Goal: Transaction & Acquisition: Purchase product/service

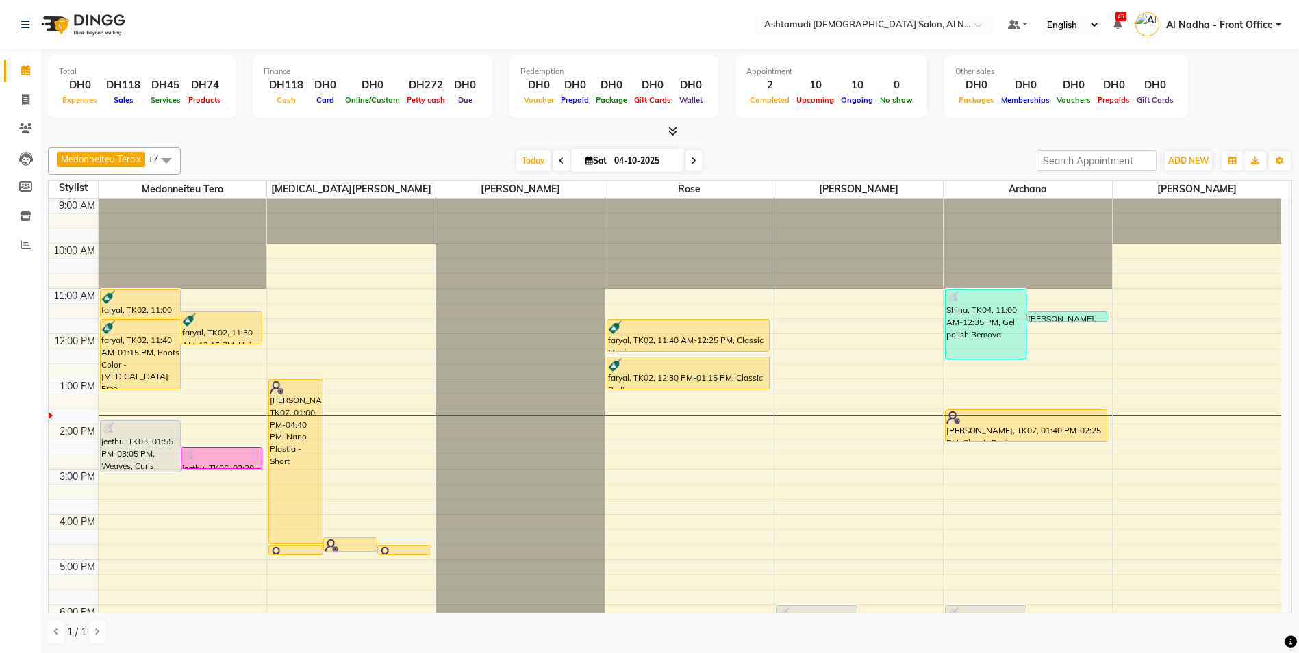
scroll to position [68, 0]
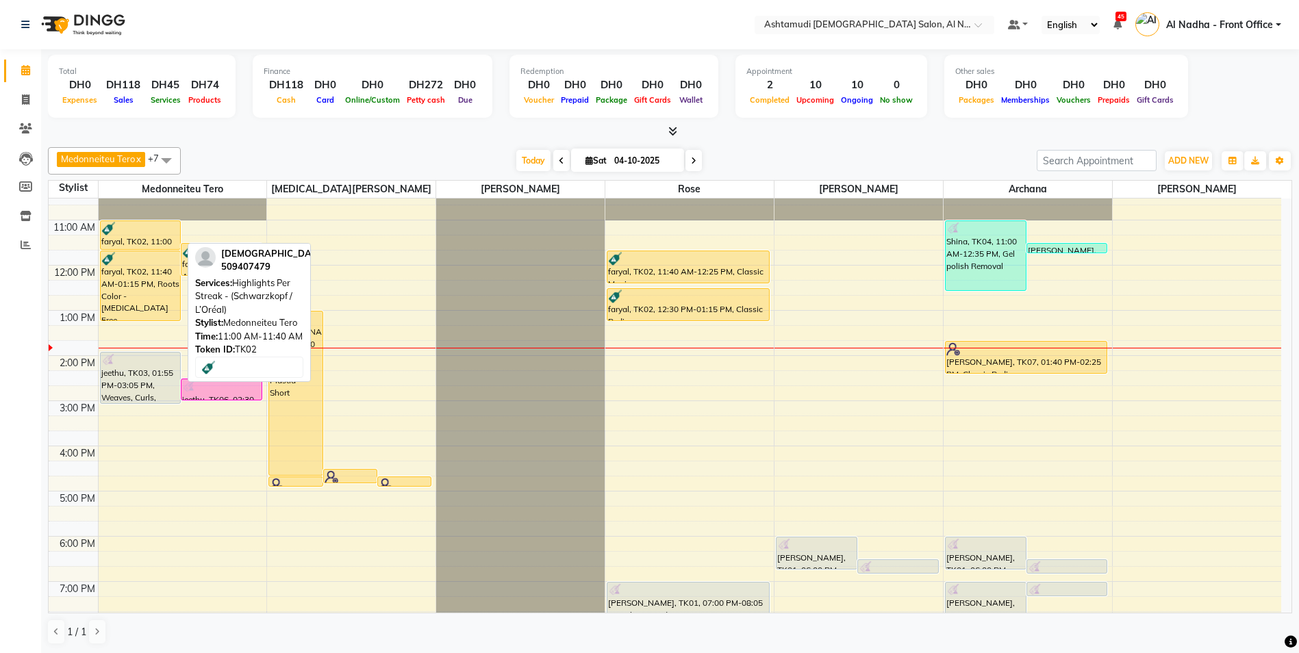
click at [117, 235] on div "faryal, TK02, 11:00 AM-11:40 AM, Highlights Per Streak - (Schwarzkopf / L’Oréal)" at bounding box center [141, 235] width 80 height 28
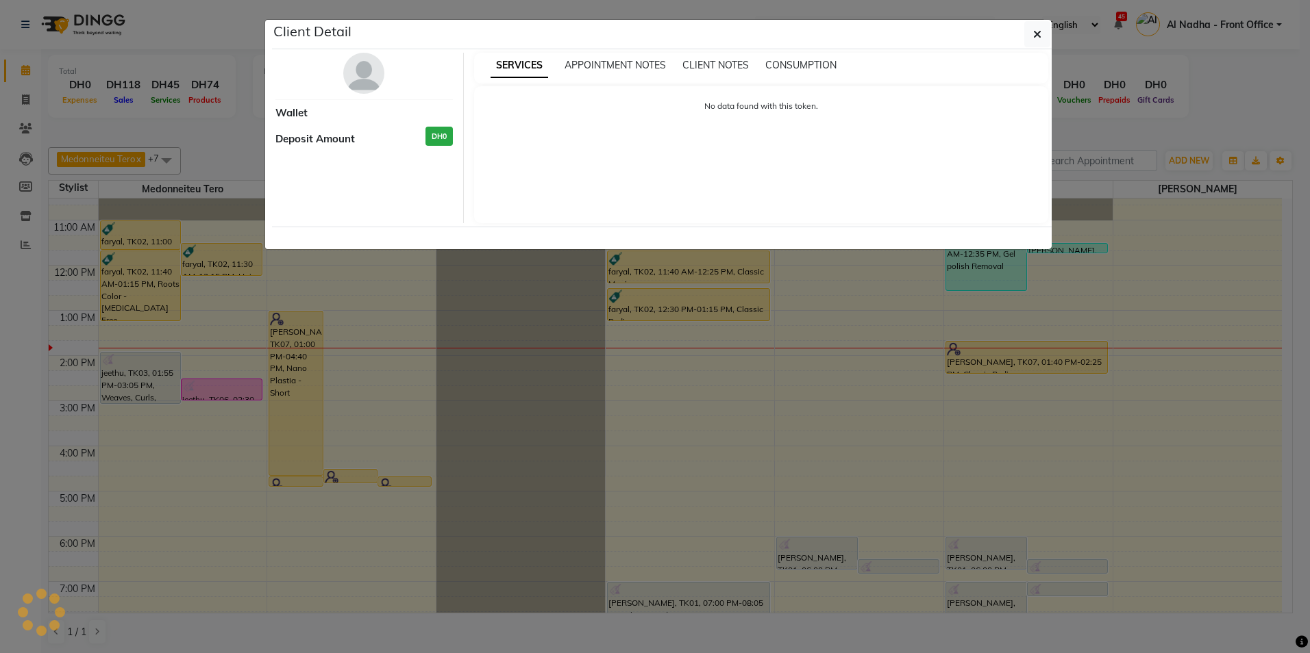
select select "1"
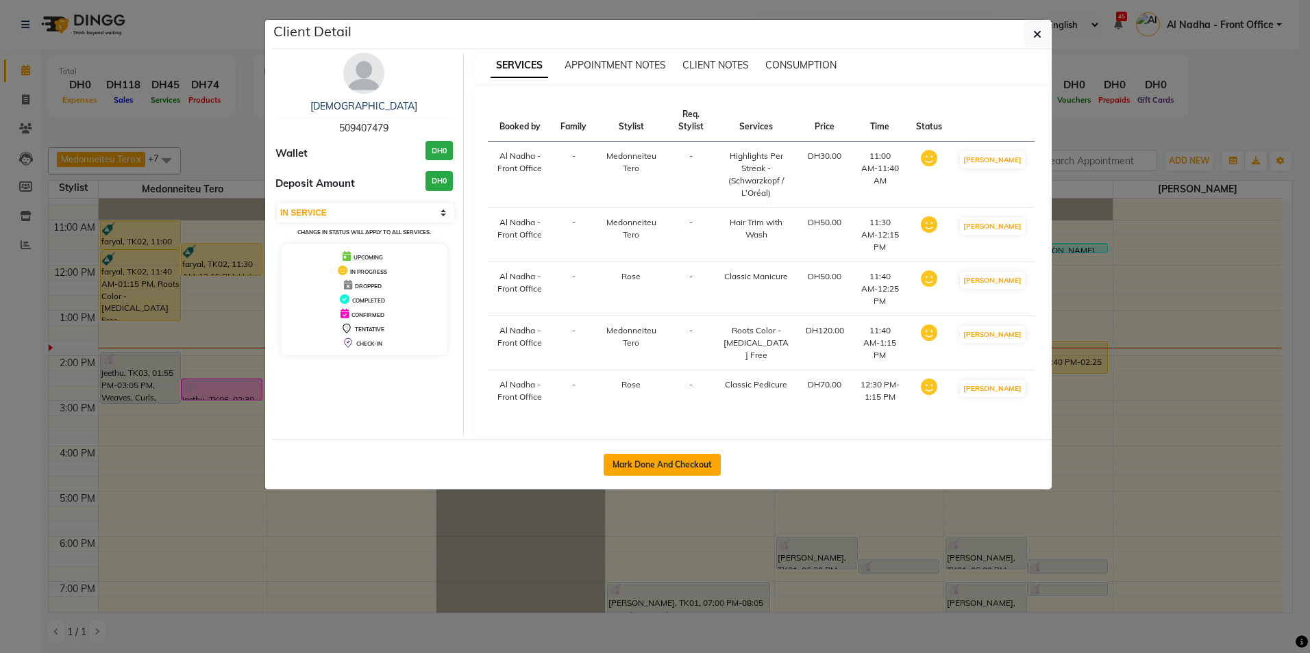
click at [651, 454] on button "Mark Done And Checkout" at bounding box center [661, 465] width 117 height 22
select select "service"
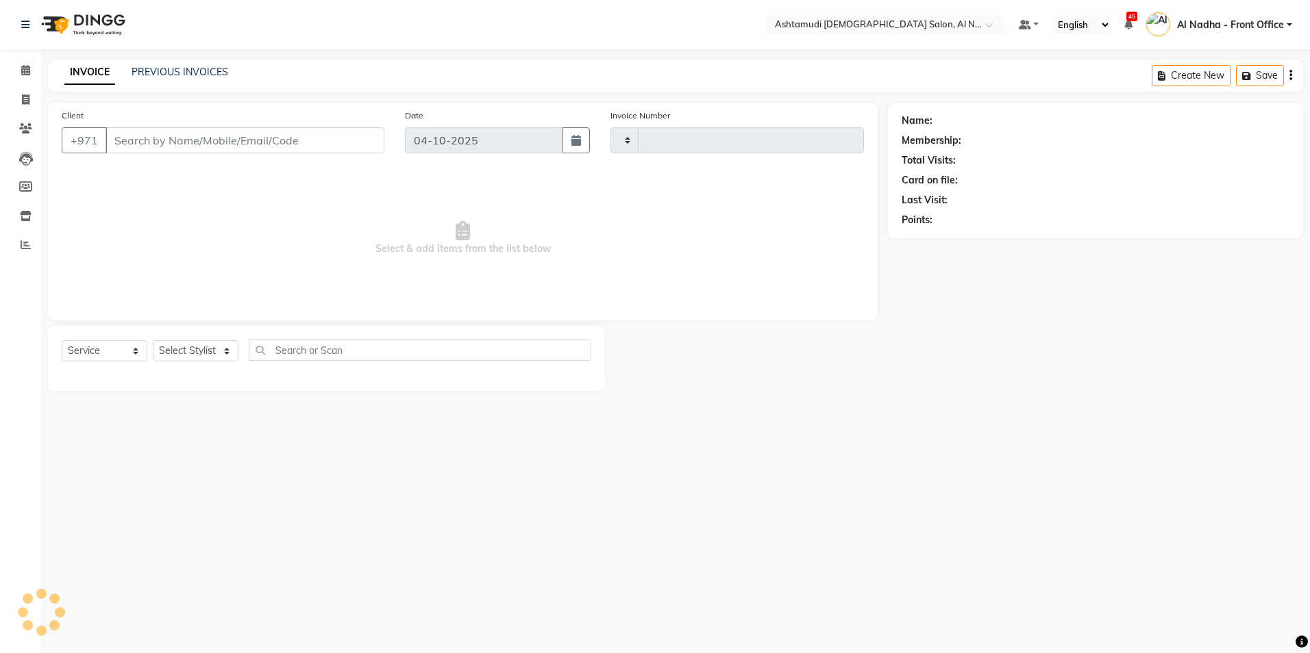
type input "2570"
select select "7088"
type input "509407479"
select select "68348"
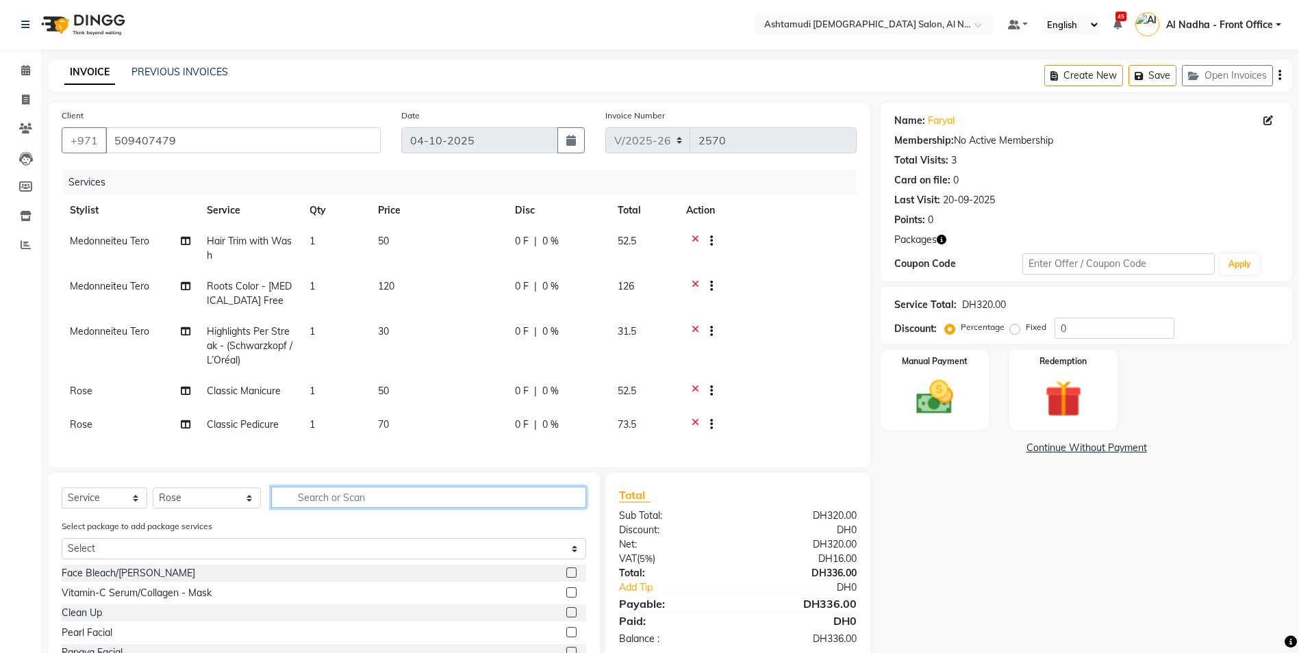
click at [303, 508] on input "text" at bounding box center [428, 497] width 315 height 21
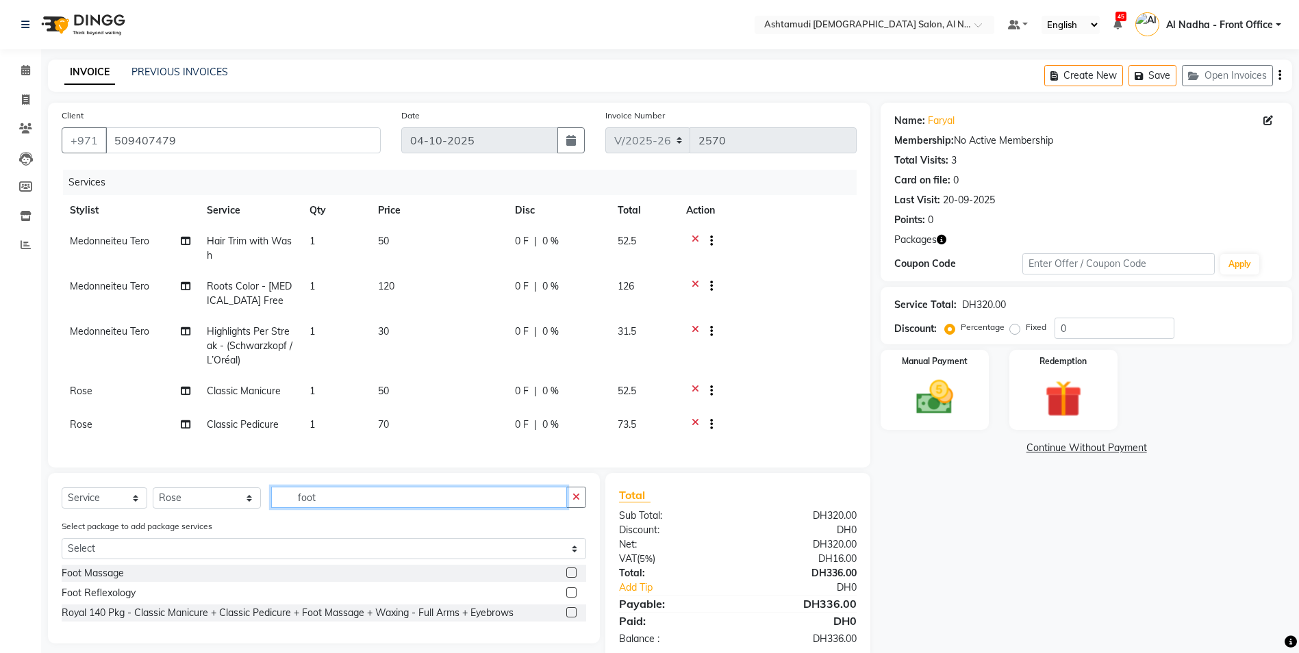
type input "foot"
click at [569, 578] on label at bounding box center [571, 573] width 10 height 10
click at [569, 578] on input "checkbox" at bounding box center [570, 573] width 9 height 9
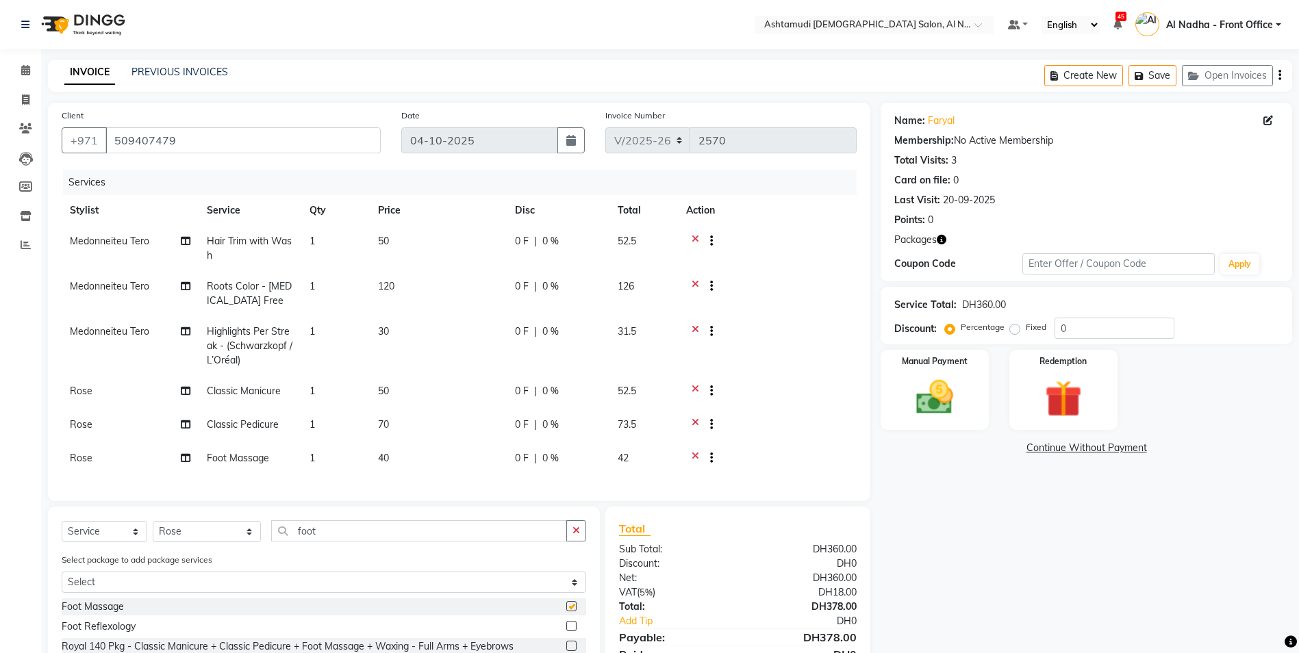
checkbox input "false"
click at [319, 333] on td "1" at bounding box center [335, 346] width 68 height 60
select select "59179"
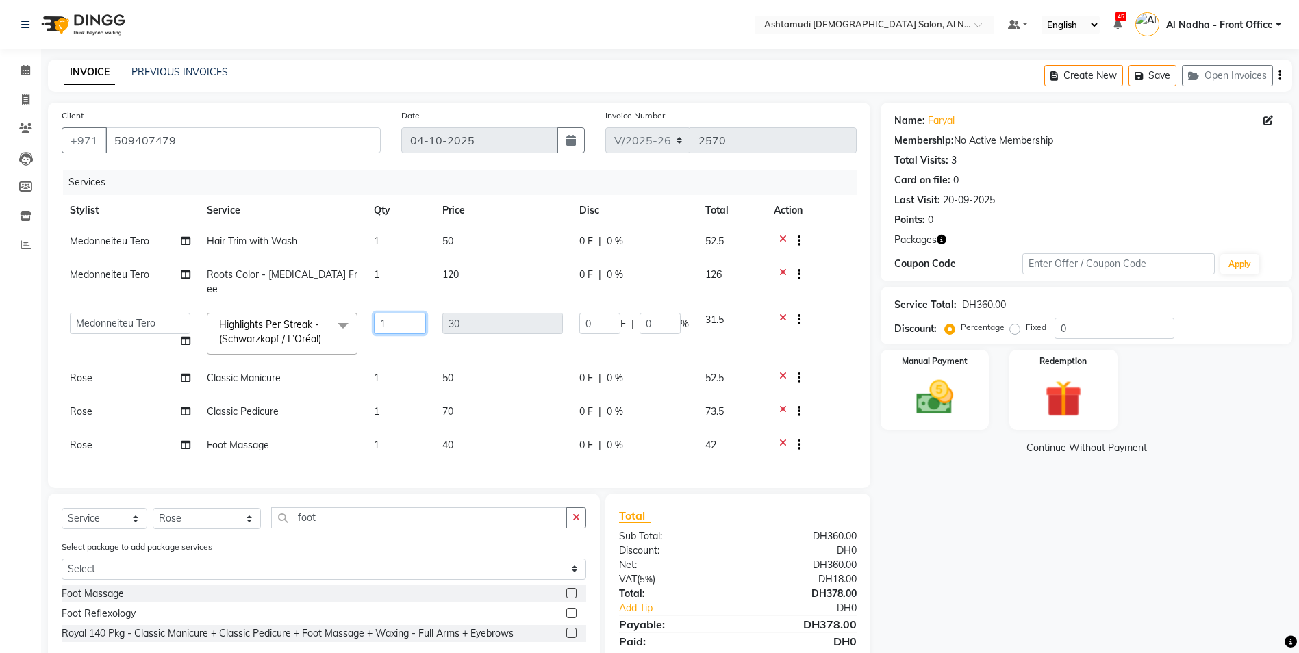
click at [405, 315] on input "1" at bounding box center [400, 323] width 52 height 21
type input "5"
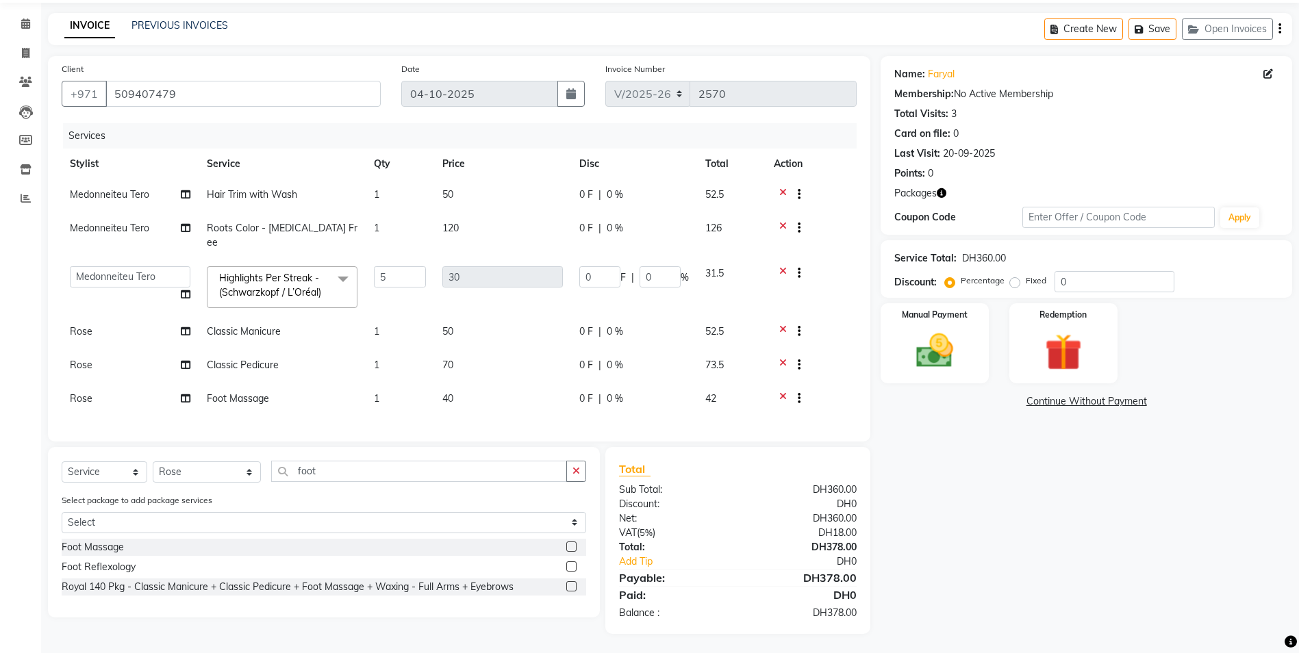
click at [1092, 576] on div "Name: Faryal Membership: No Active Membership Total Visits: 3 Card on file: 0 L…" at bounding box center [1092, 345] width 422 height 578
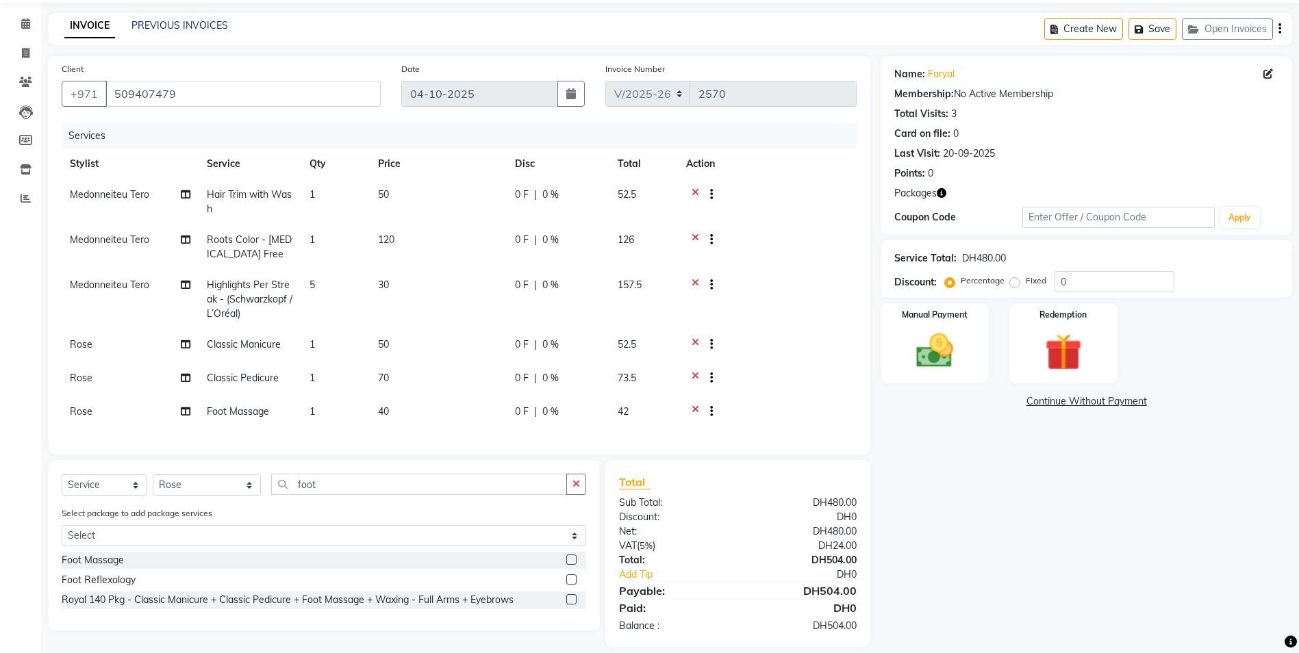
scroll to position [71, 0]
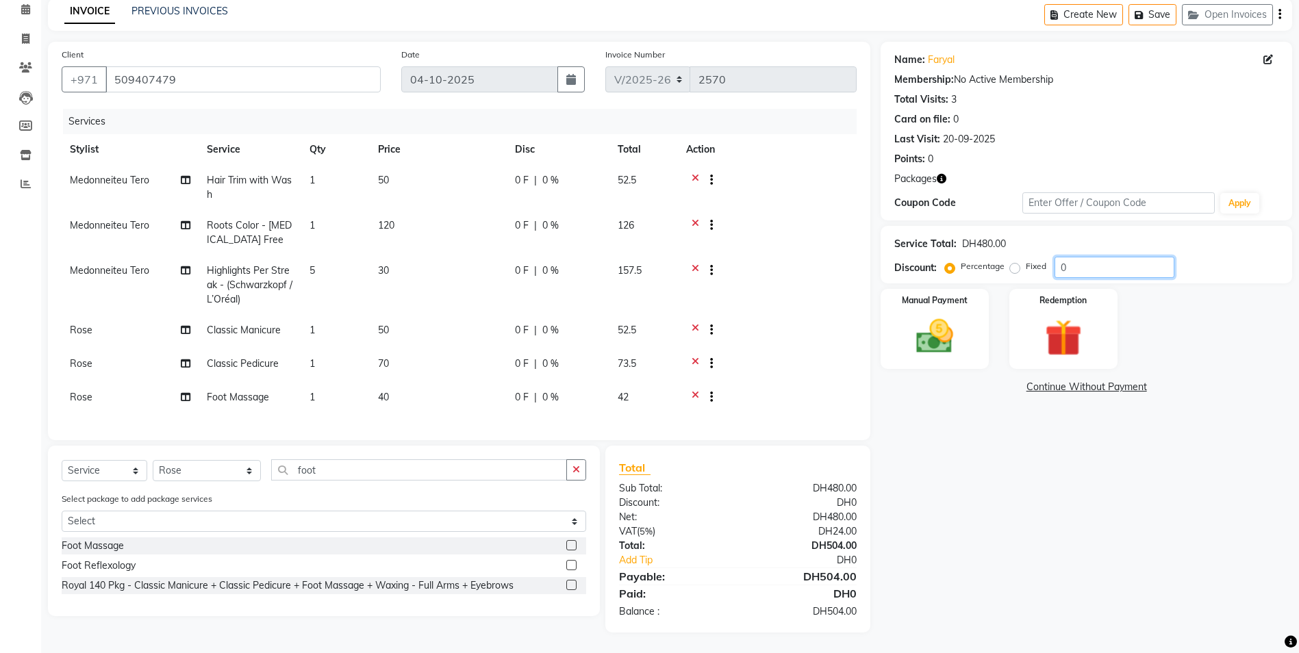
click at [1097, 257] on input "0" at bounding box center [1115, 267] width 120 height 21
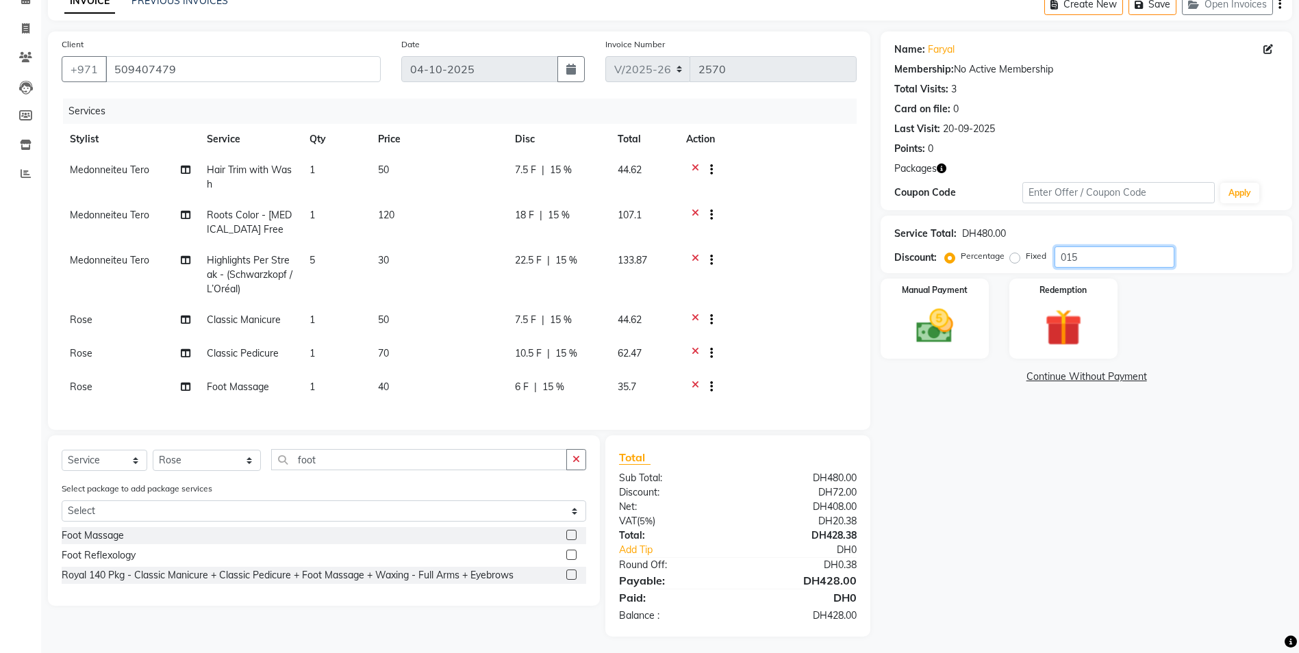
scroll to position [86, 0]
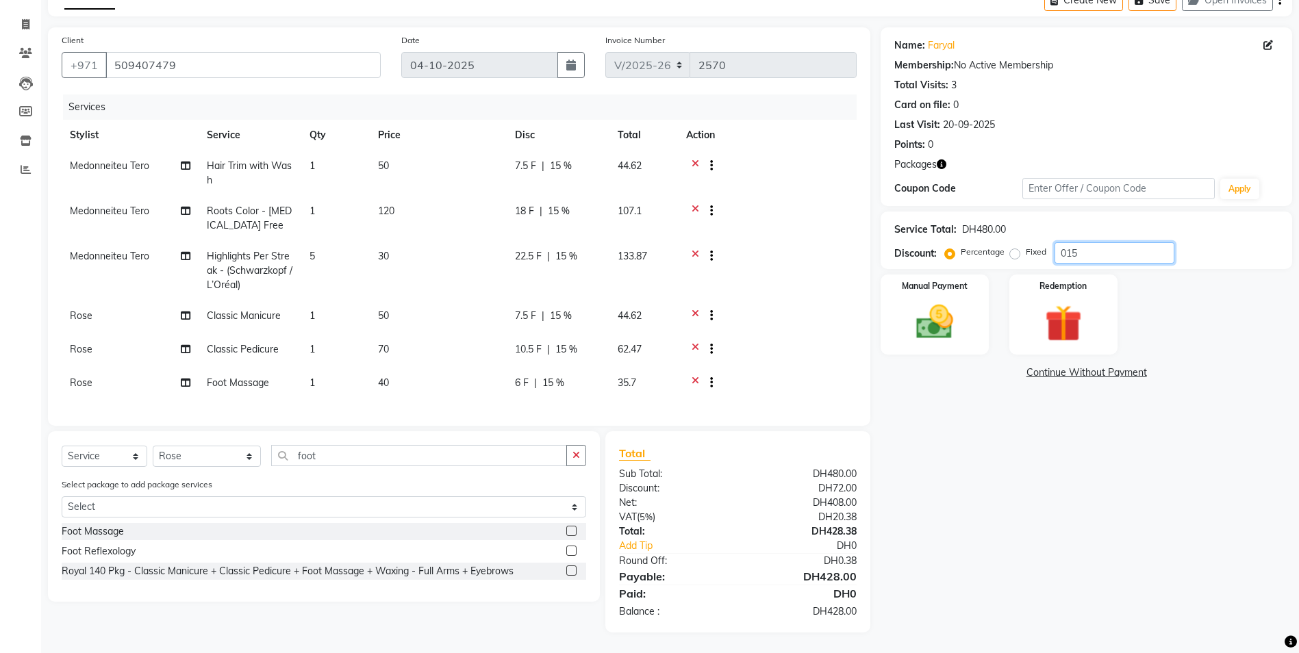
type input "015"
click at [695, 159] on icon at bounding box center [696, 167] width 8 height 17
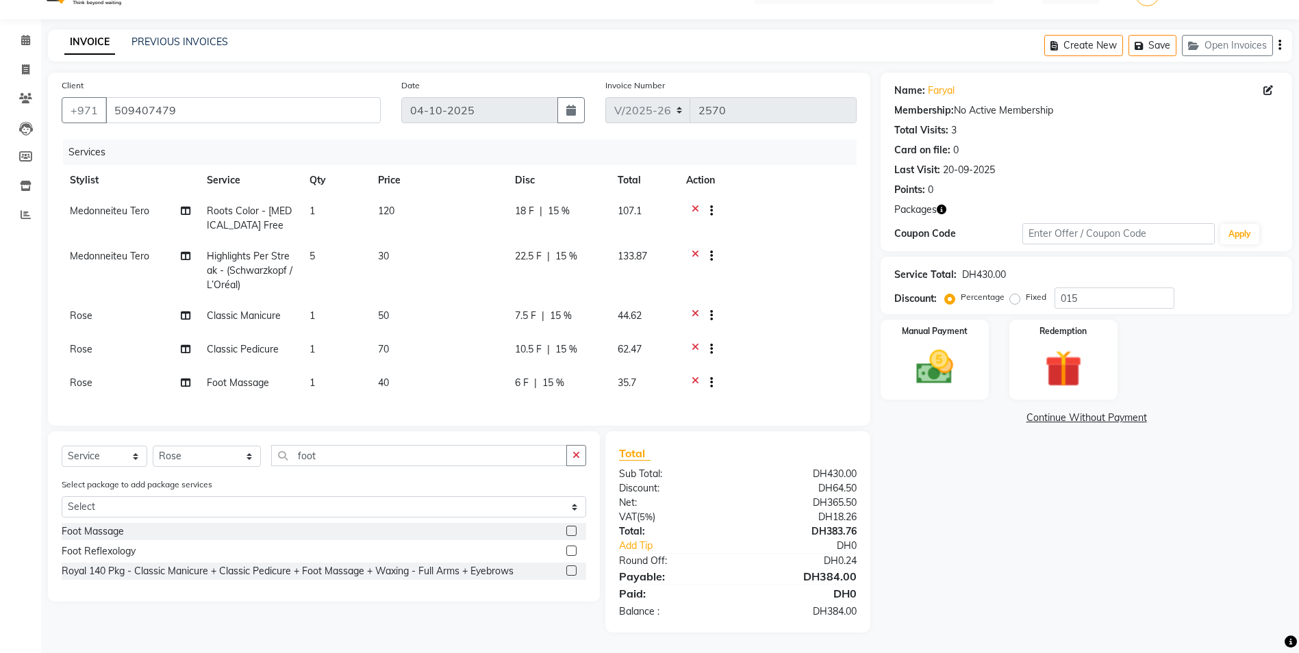
scroll to position [40, 0]
click at [172, 458] on select "Select Stylist Al Nadha - Front Office Archana Medonneiteu Tero [PERSON_NAME] […" at bounding box center [207, 456] width 108 height 21
select select "59179"
click at [153, 446] on select "Select Stylist Al Nadha - Front Office Archana Medonneiteu Tero [PERSON_NAME] […" at bounding box center [207, 456] width 108 height 21
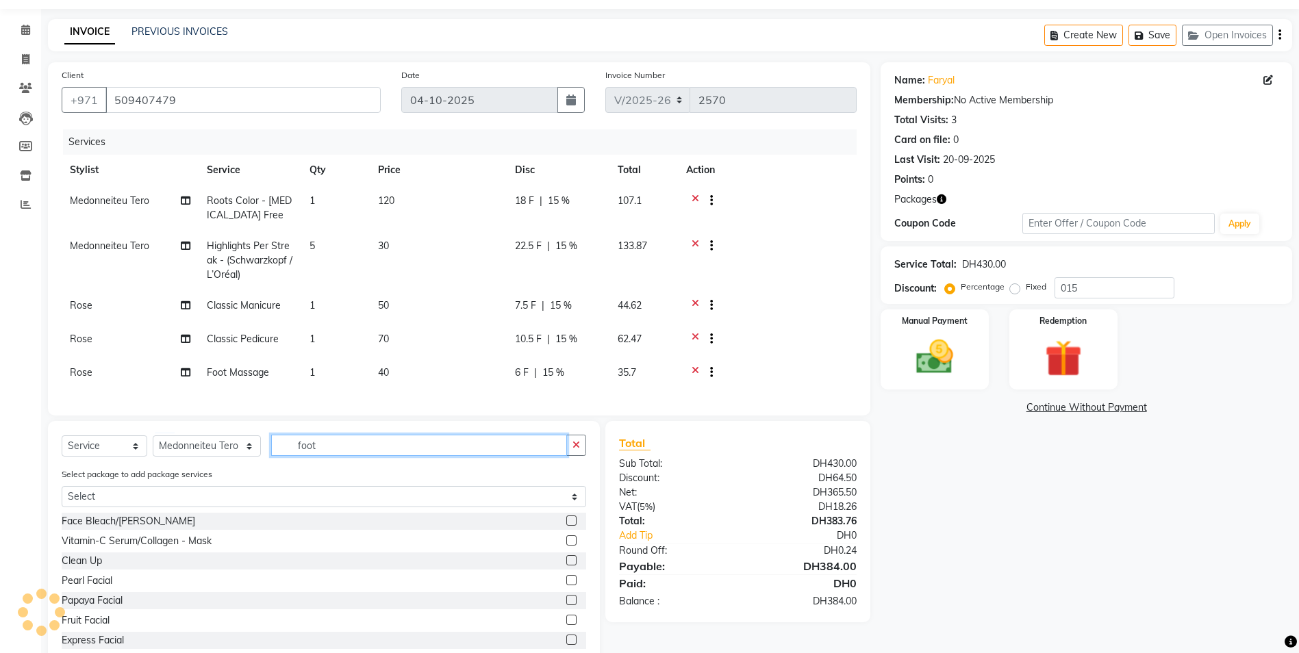
click at [338, 456] on input "foot" at bounding box center [419, 445] width 296 height 21
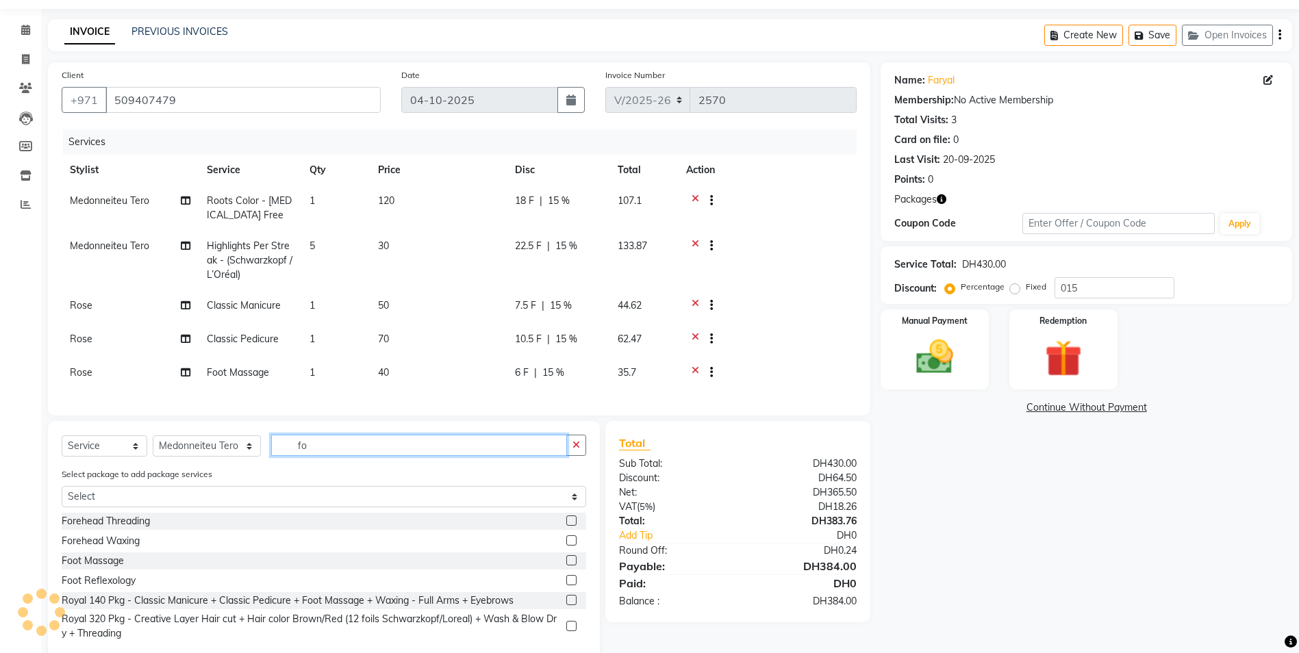
type input "f"
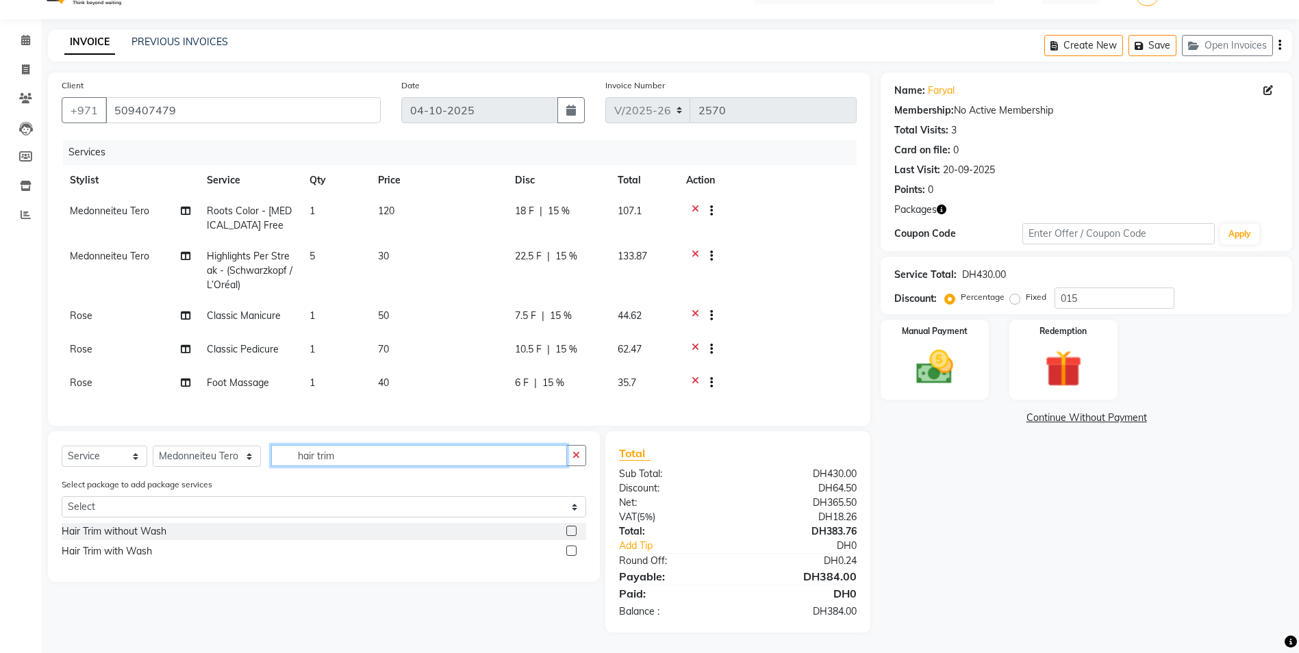
type input "hair trim"
click at [572, 529] on label at bounding box center [571, 531] width 10 height 10
click at [572, 529] on input "checkbox" at bounding box center [570, 531] width 9 height 9
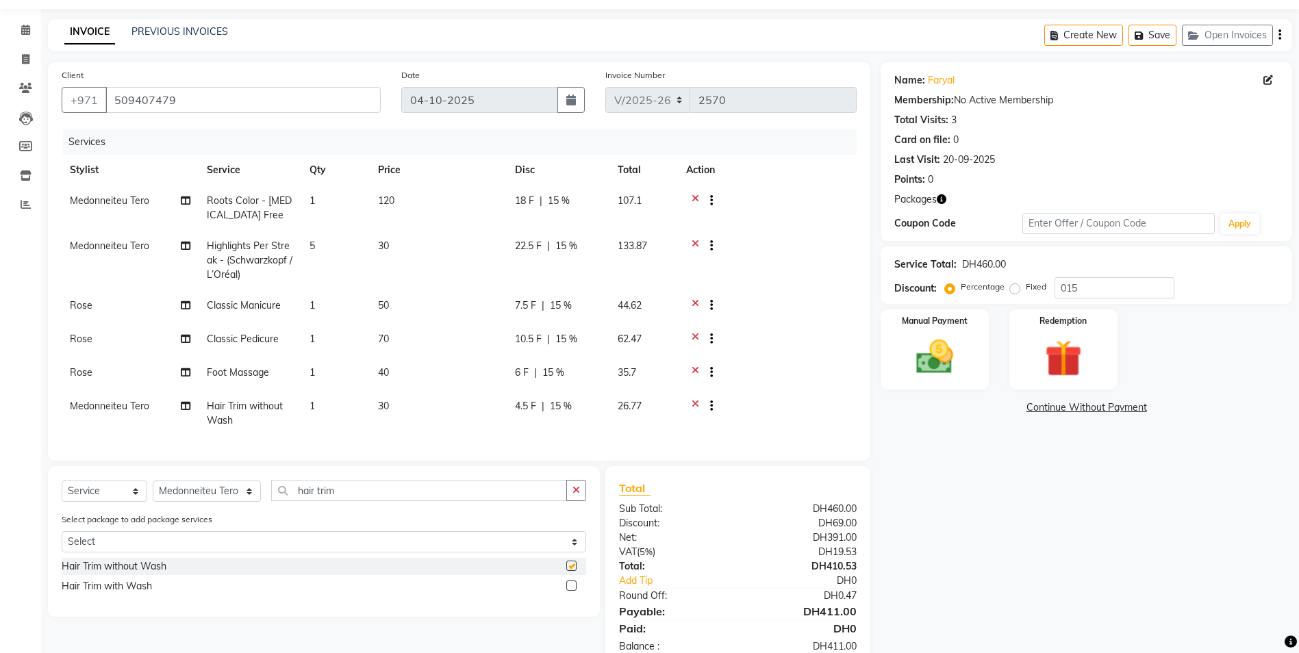
checkbox input "false"
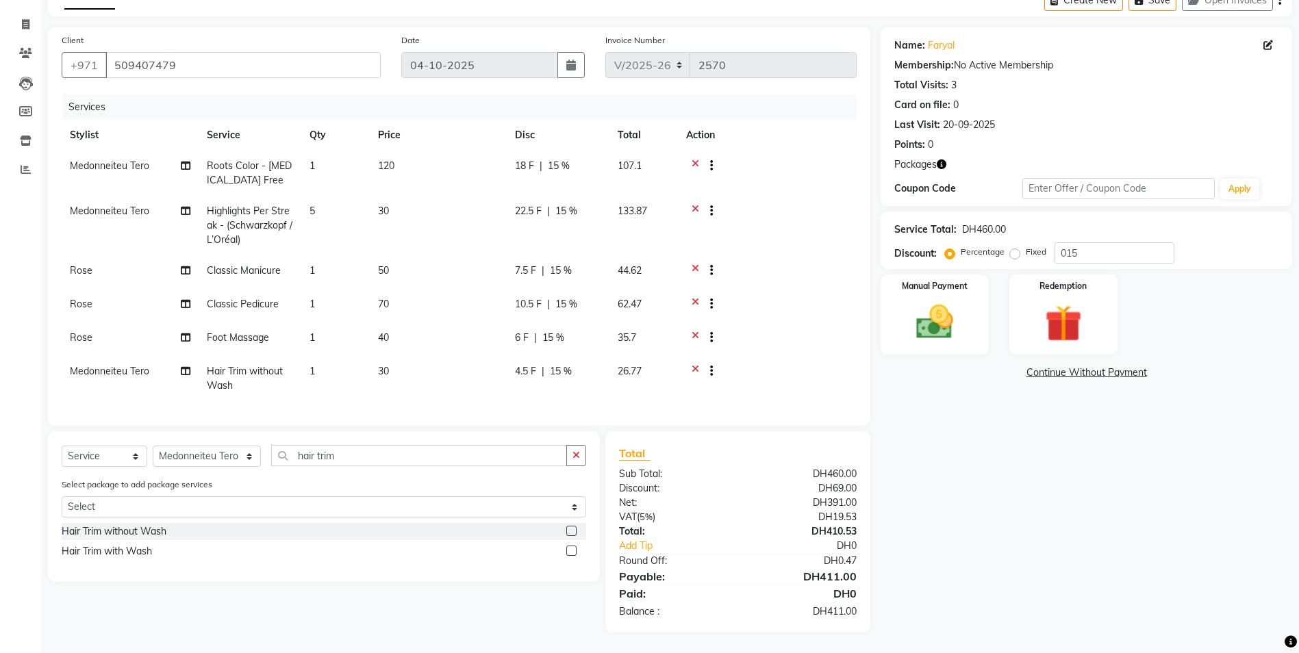
click at [573, 553] on label at bounding box center [571, 551] width 10 height 10
click at [573, 553] on input "checkbox" at bounding box center [570, 551] width 9 height 9
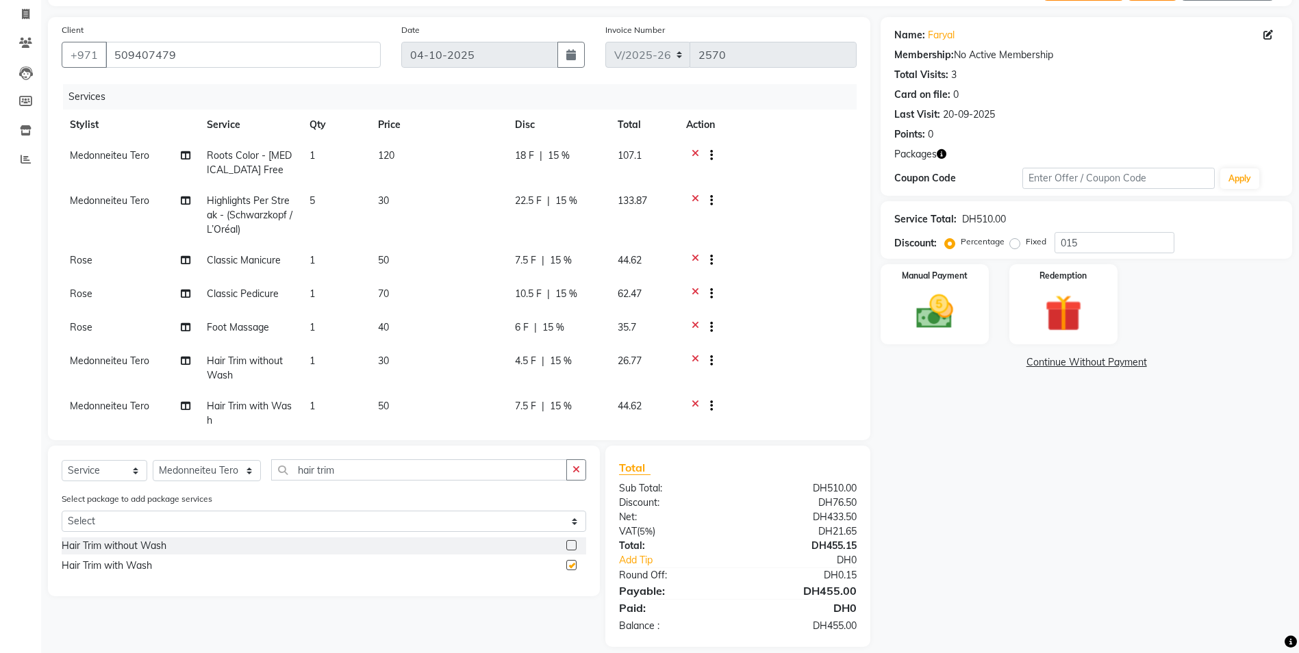
checkbox input "false"
click at [695, 357] on icon at bounding box center [696, 362] width 8 height 17
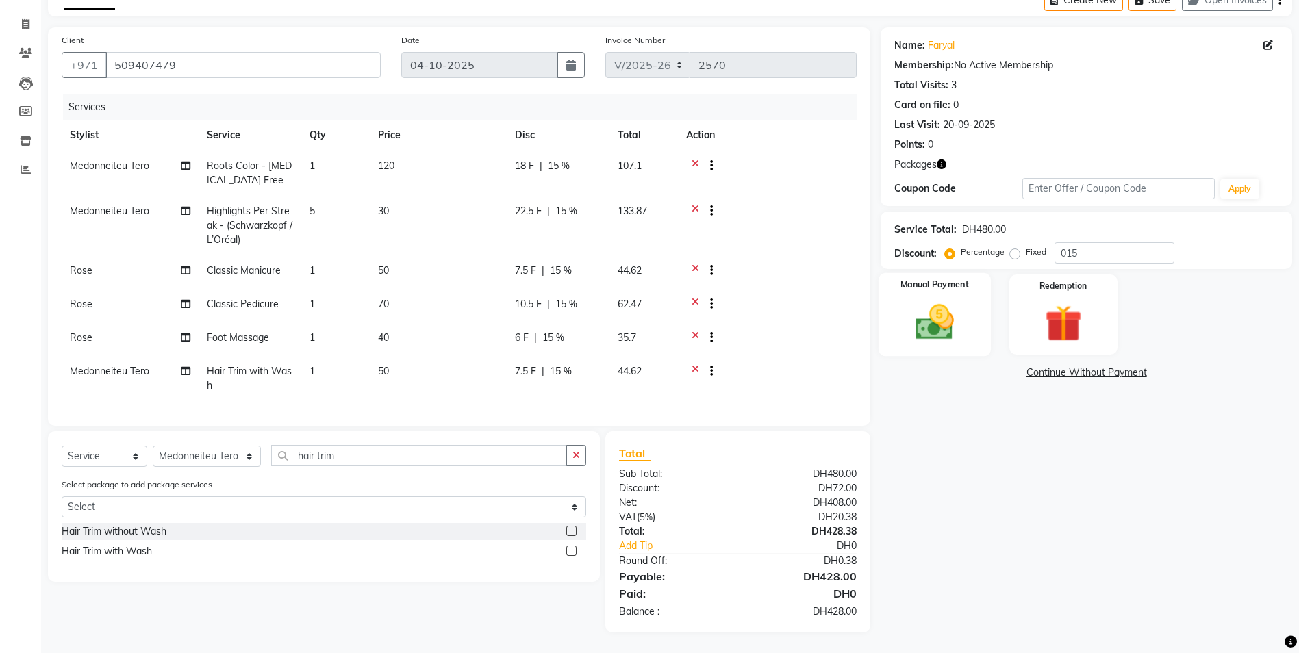
click at [937, 314] on img at bounding box center [934, 322] width 63 height 45
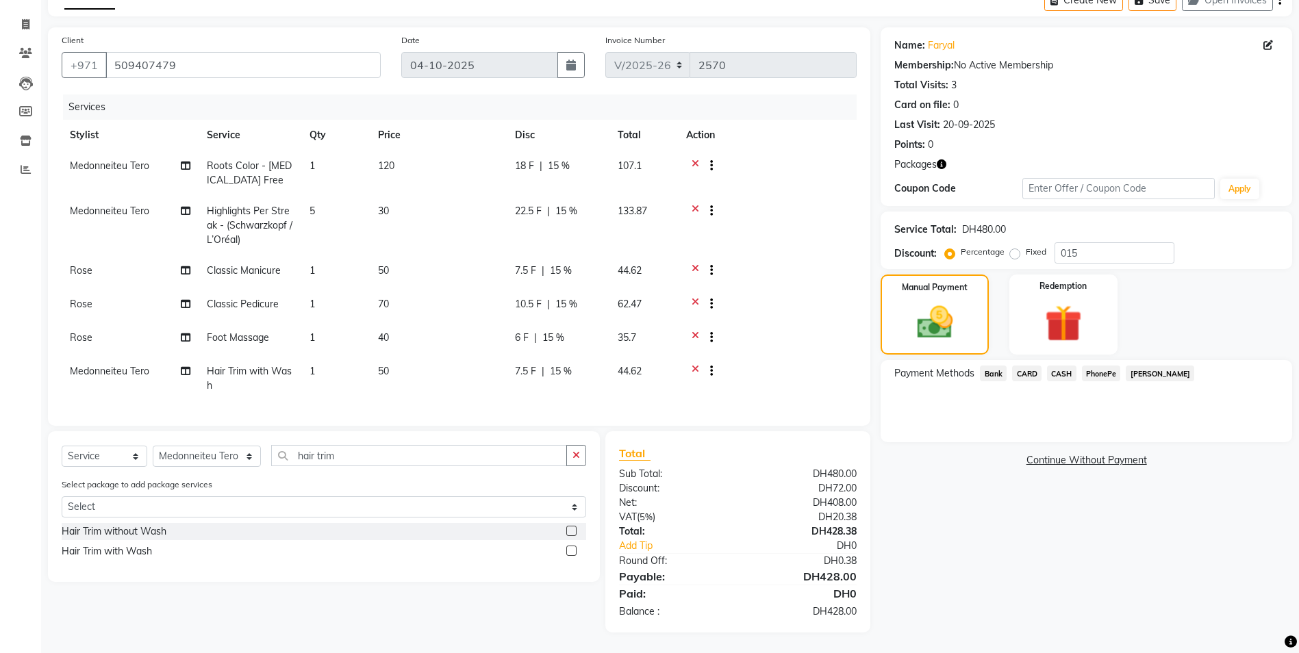
click at [1034, 366] on span "CARD" at bounding box center [1026, 374] width 29 height 16
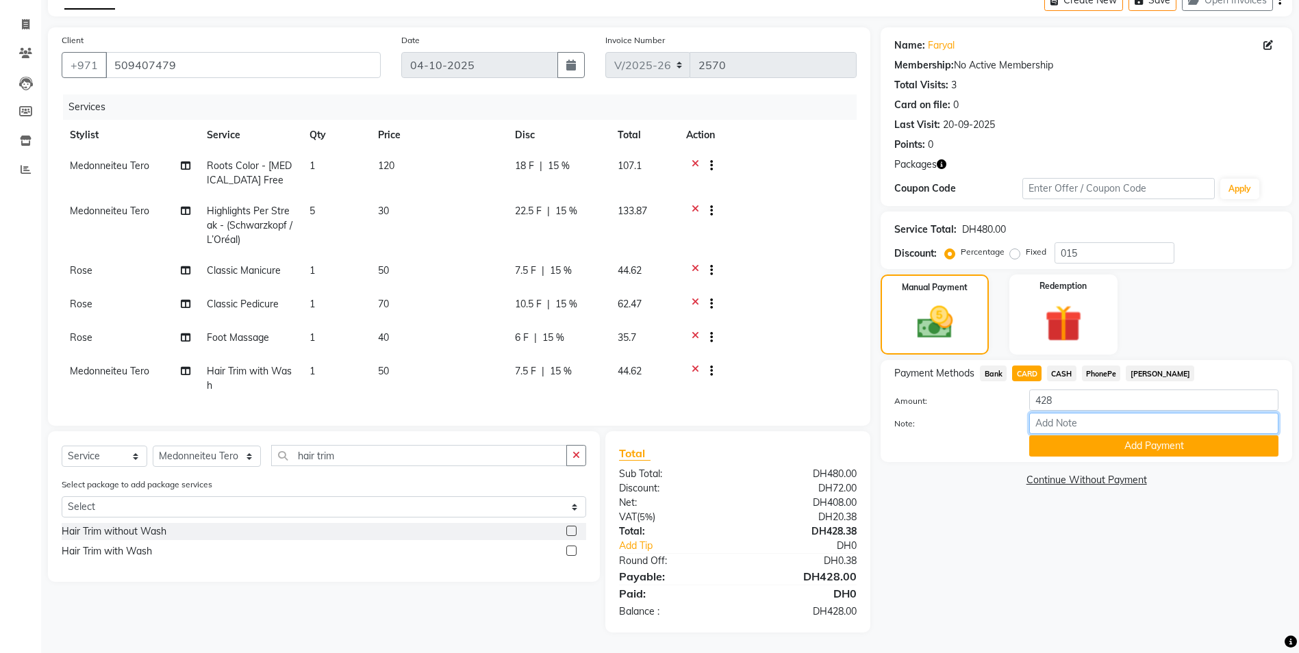
click at [1070, 416] on input "Note:" at bounding box center [1153, 423] width 249 height 21
type input "sreerenjini"
click at [993, 490] on div "Name: Faryal Membership: No Active Membership Total Visits: 3 Card on file: 0 L…" at bounding box center [1092, 330] width 422 height 606
click at [1049, 436] on button "Add Payment" at bounding box center [1153, 446] width 249 height 21
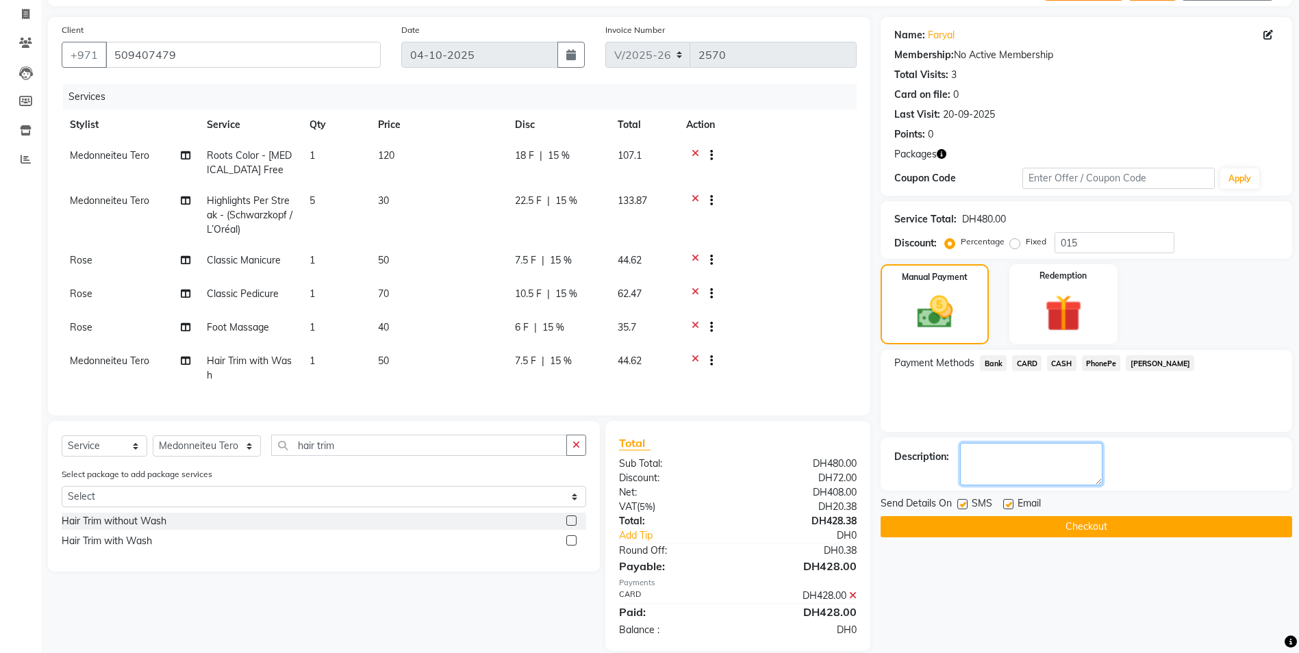
click at [1041, 473] on textarea at bounding box center [1031, 464] width 142 height 42
type textarea "5444"
click at [967, 527] on button "Checkout" at bounding box center [1087, 526] width 412 height 21
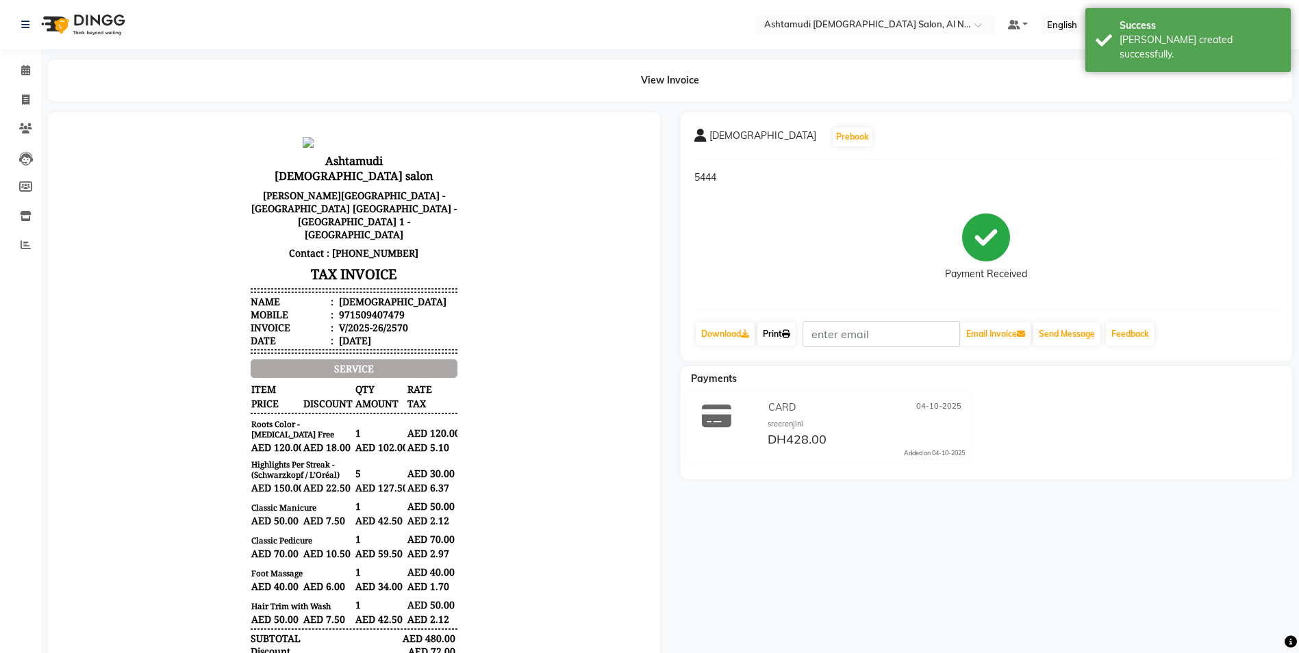
click at [790, 336] on icon at bounding box center [786, 334] width 8 height 8
click at [29, 67] on icon at bounding box center [25, 70] width 9 height 10
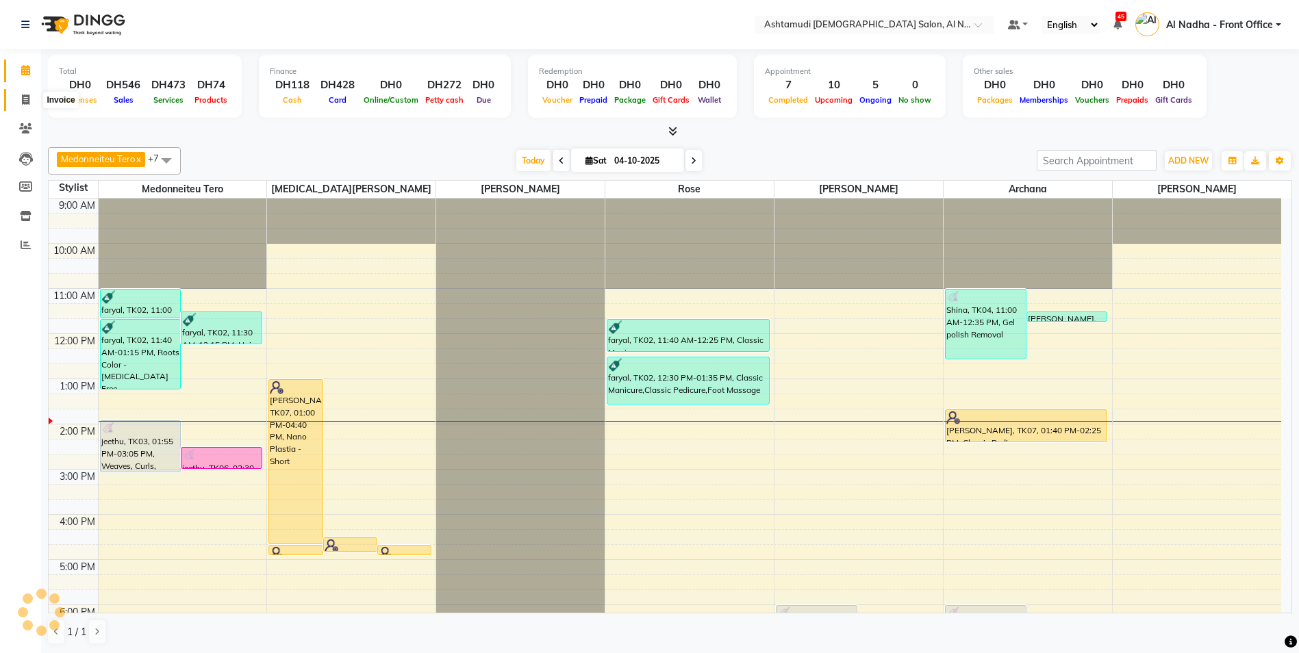
click at [25, 99] on icon at bounding box center [26, 100] width 8 height 10
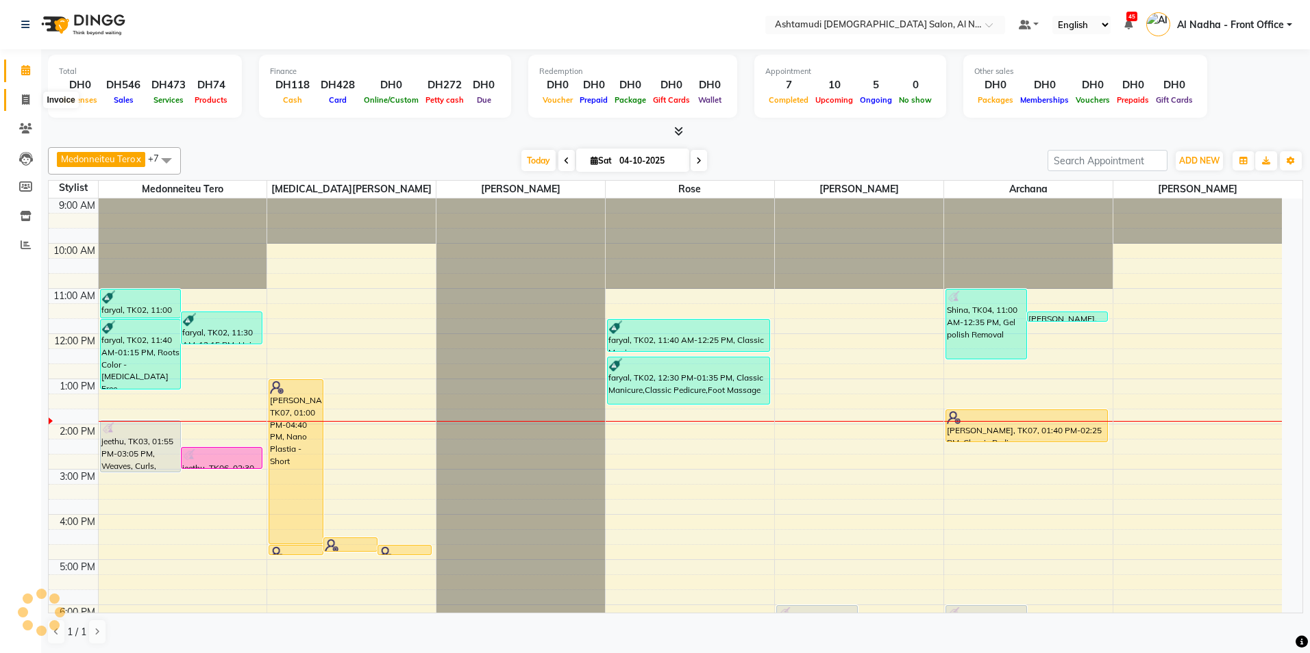
select select "7088"
select select "service"
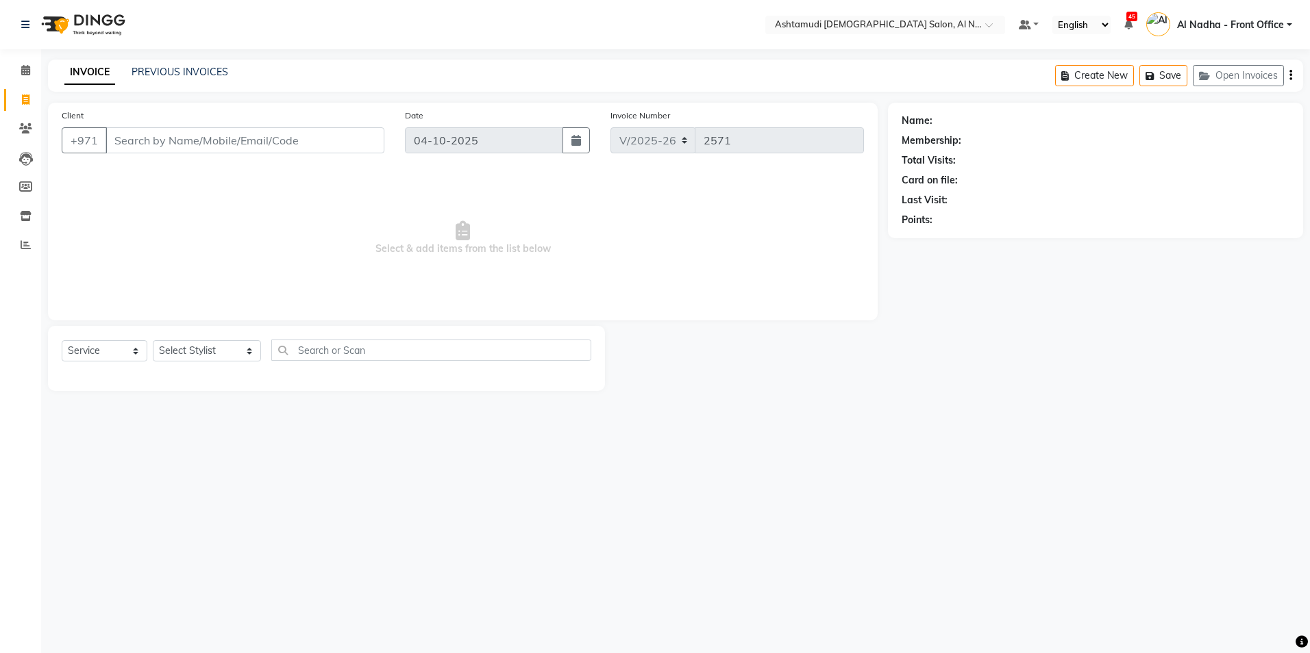
click at [123, 138] on input "Client" at bounding box center [244, 140] width 279 height 26
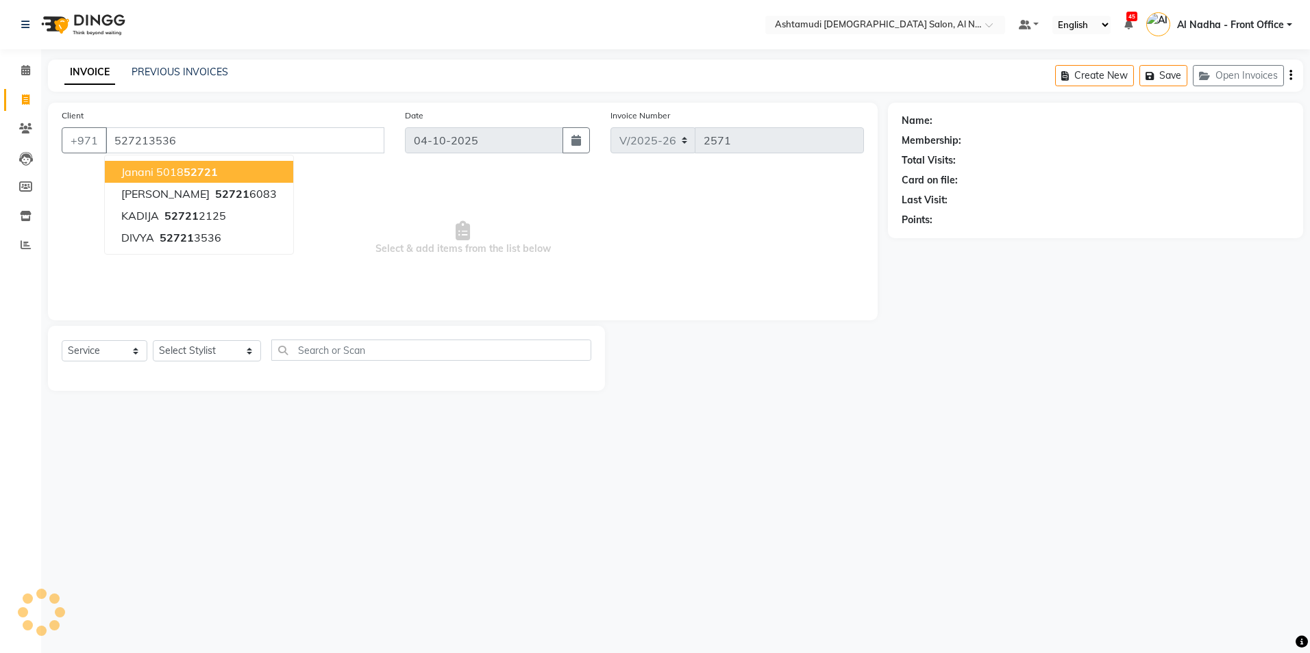
type input "527213536"
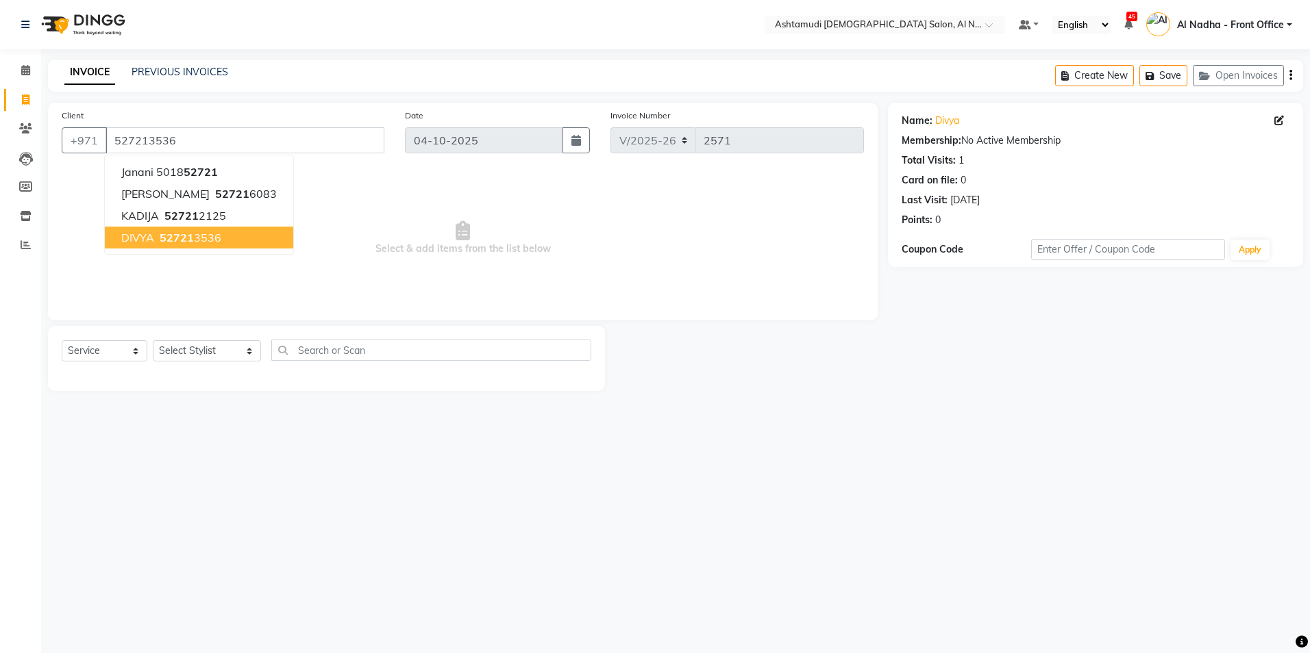
click at [190, 244] on span "52721" at bounding box center [177, 238] width 34 height 14
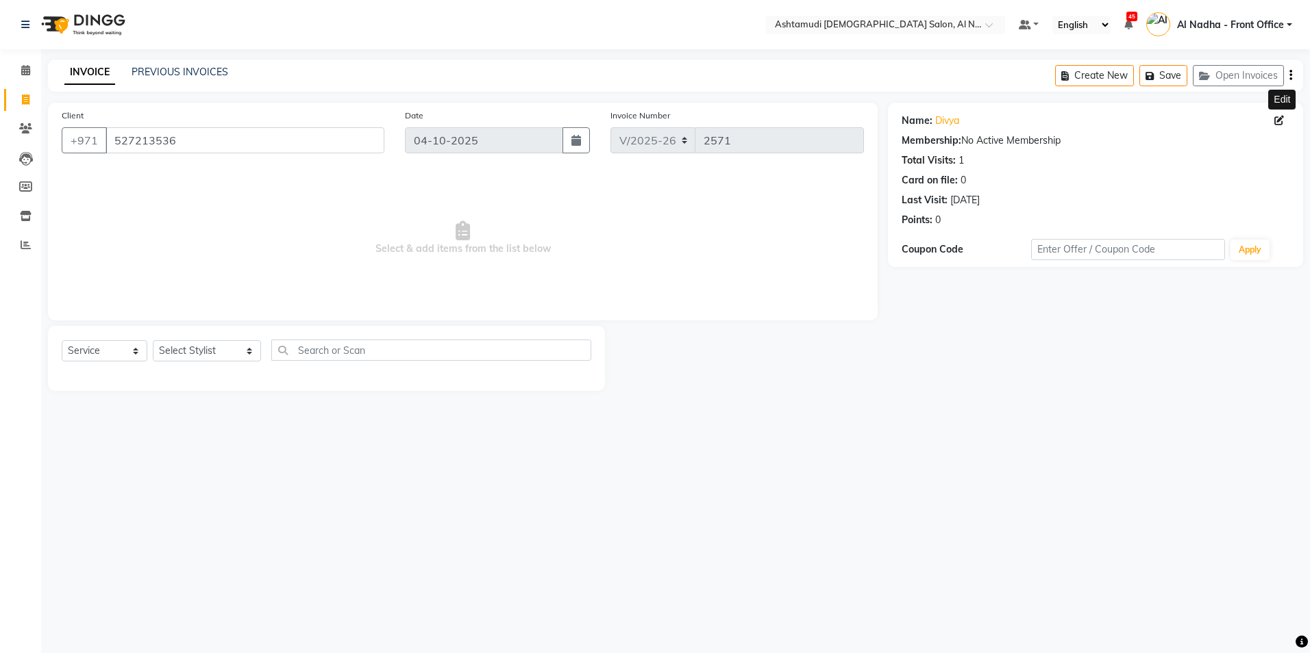
click at [1277, 119] on icon at bounding box center [1279, 121] width 10 height 10
select select "3798"
select select "[DEMOGRAPHIC_DATA]"
select select "49108"
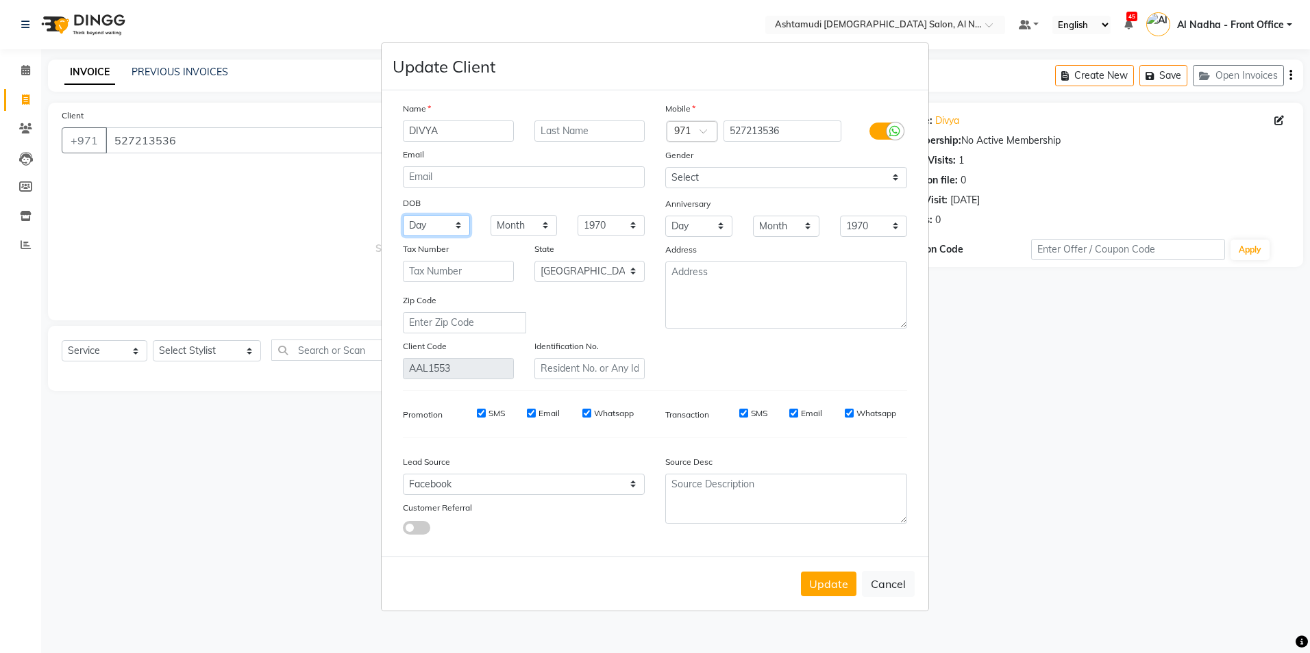
click at [458, 225] on select "Day 01 02 03 04 05 06 07 08 09 10 11 12 13 14 15 16 17 18 19 20 21 22 23 24 25 …" at bounding box center [436, 225] width 67 height 21
select select "13"
click at [403, 215] on select "Day 01 02 03 04 05 06 07 08 09 10 11 12 13 14 15 16 17 18 19 20 21 22 23 24 25 …" at bounding box center [436, 225] width 67 height 21
drag, startPoint x: 544, startPoint y: 225, endPoint x: 544, endPoint y: 238, distance: 12.3
click at [544, 225] on select "Month January February March April May June July August September October Novem…" at bounding box center [523, 225] width 67 height 21
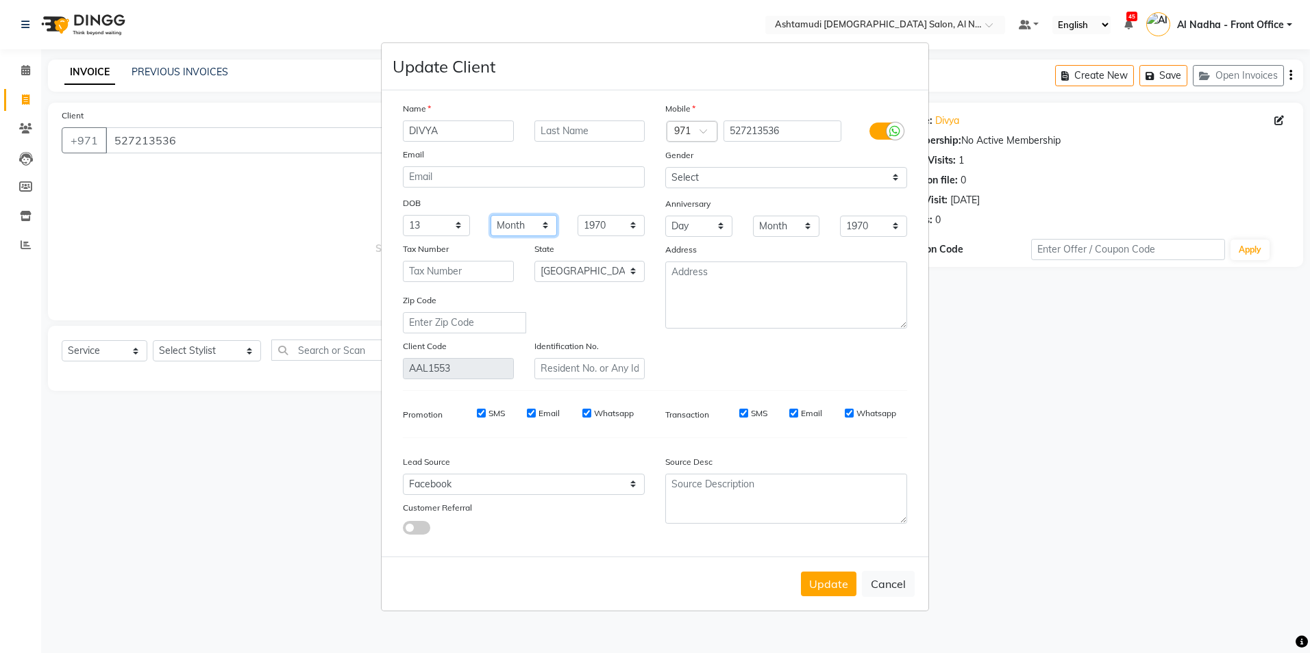
select select "10"
click at [490, 215] on select "Month January February March April May June July August September October Novem…" at bounding box center [523, 225] width 67 height 21
click at [636, 223] on select "1940 1941 1942 1943 1944 1945 1946 1947 1948 1949 1950 1951 1952 1953 1954 1955…" at bounding box center [610, 225] width 67 height 21
select select "1995"
click at [577, 215] on select "1940 1941 1942 1943 1944 1945 1946 1947 1948 1949 1950 1951 1952 1953 1954 1955…" at bounding box center [610, 225] width 67 height 21
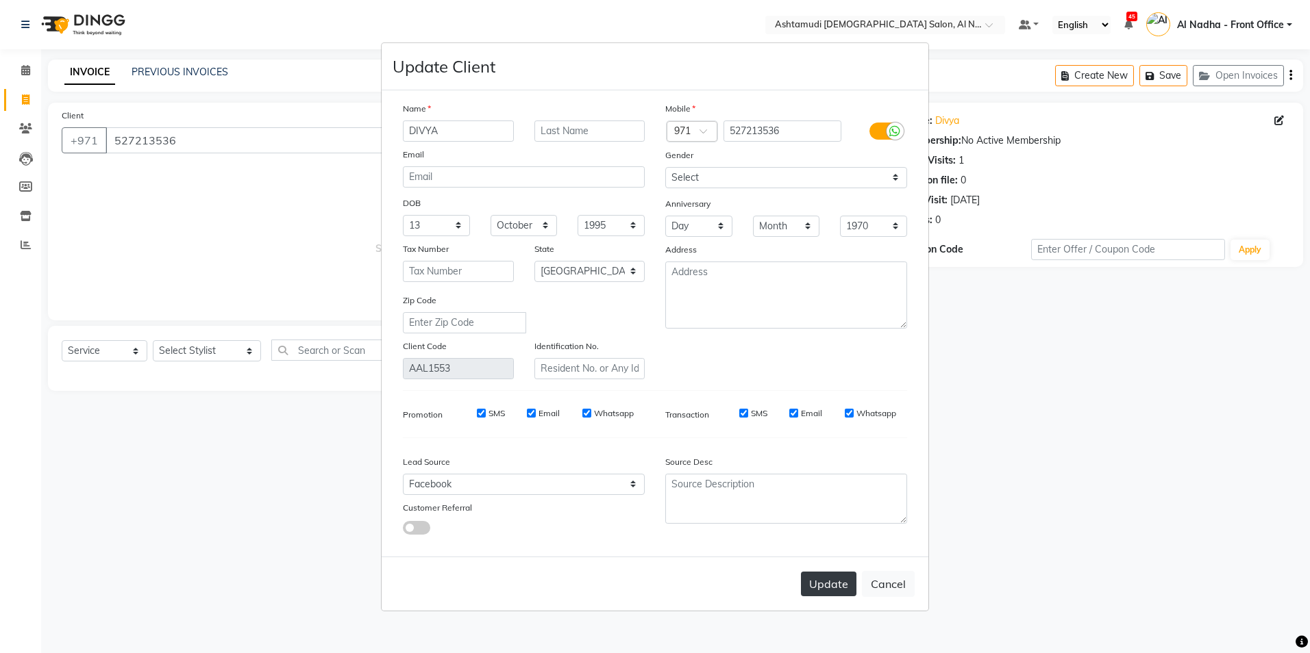
click at [806, 590] on button "Update" at bounding box center [828, 584] width 55 height 25
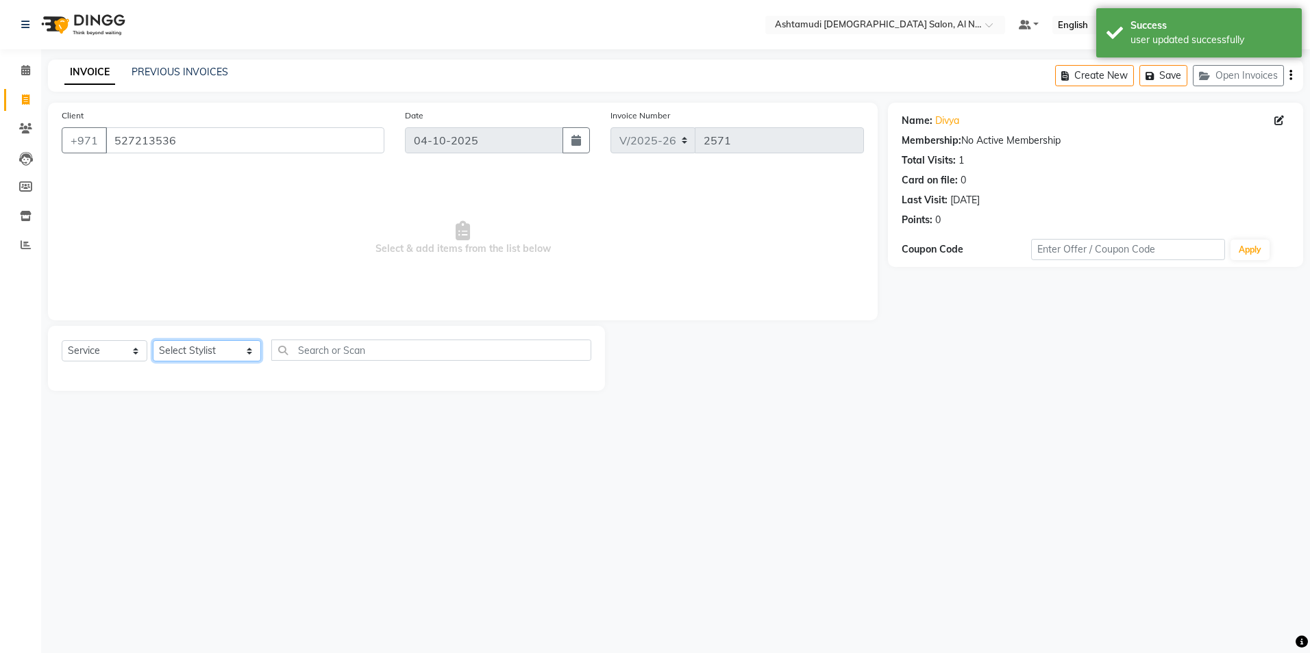
click at [186, 355] on select "Select Stylist Al Nadha - Front Office Archana Medonneiteu Tero [PERSON_NAME] […" at bounding box center [207, 350] width 108 height 21
select select "92957"
click at [153, 340] on select "Select Stylist Al Nadha - Front Office Archana Medonneiteu Tero [PERSON_NAME] […" at bounding box center [207, 350] width 108 height 21
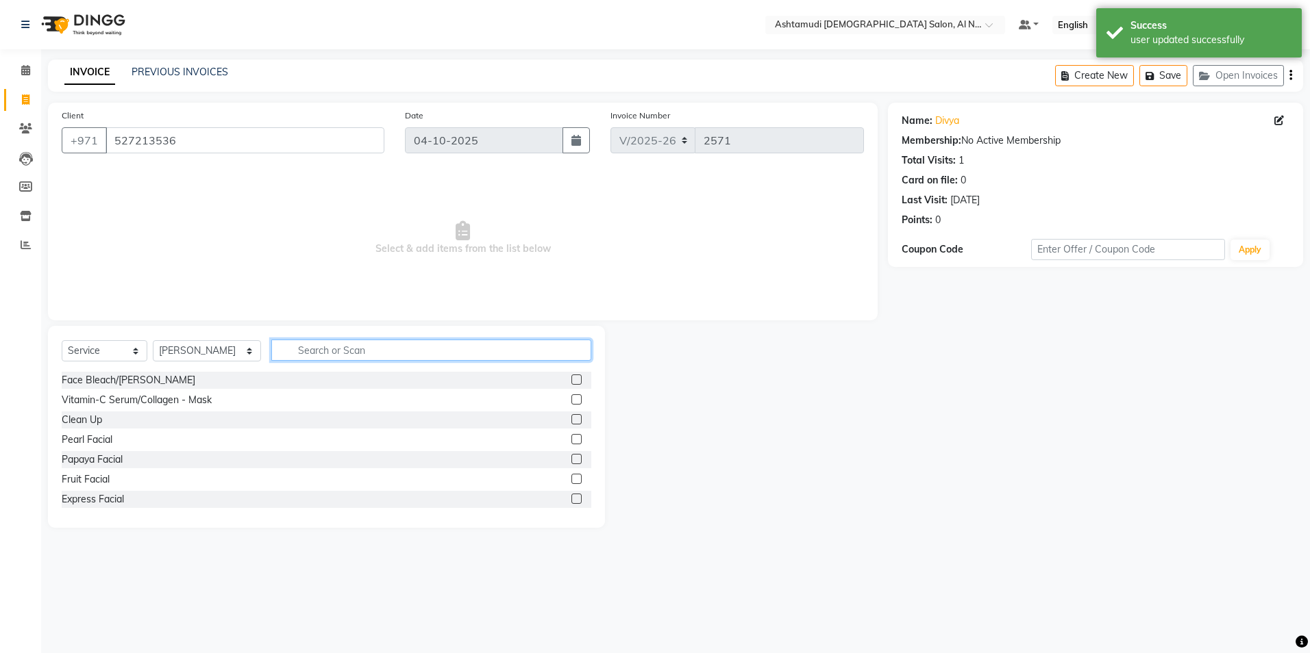
click at [308, 345] on input "text" at bounding box center [430, 350] width 319 height 21
type input "eyeb"
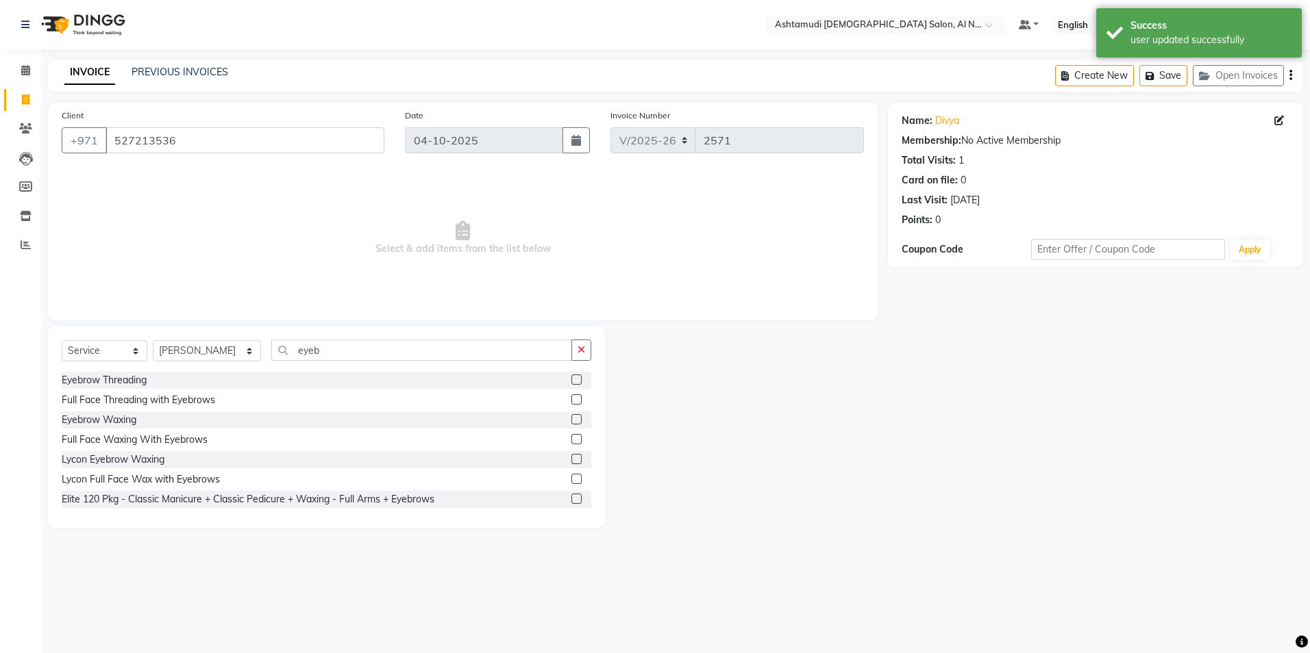
click at [571, 379] on label at bounding box center [576, 380] width 10 height 10
click at [571, 379] on input "checkbox" at bounding box center [575, 380] width 9 height 9
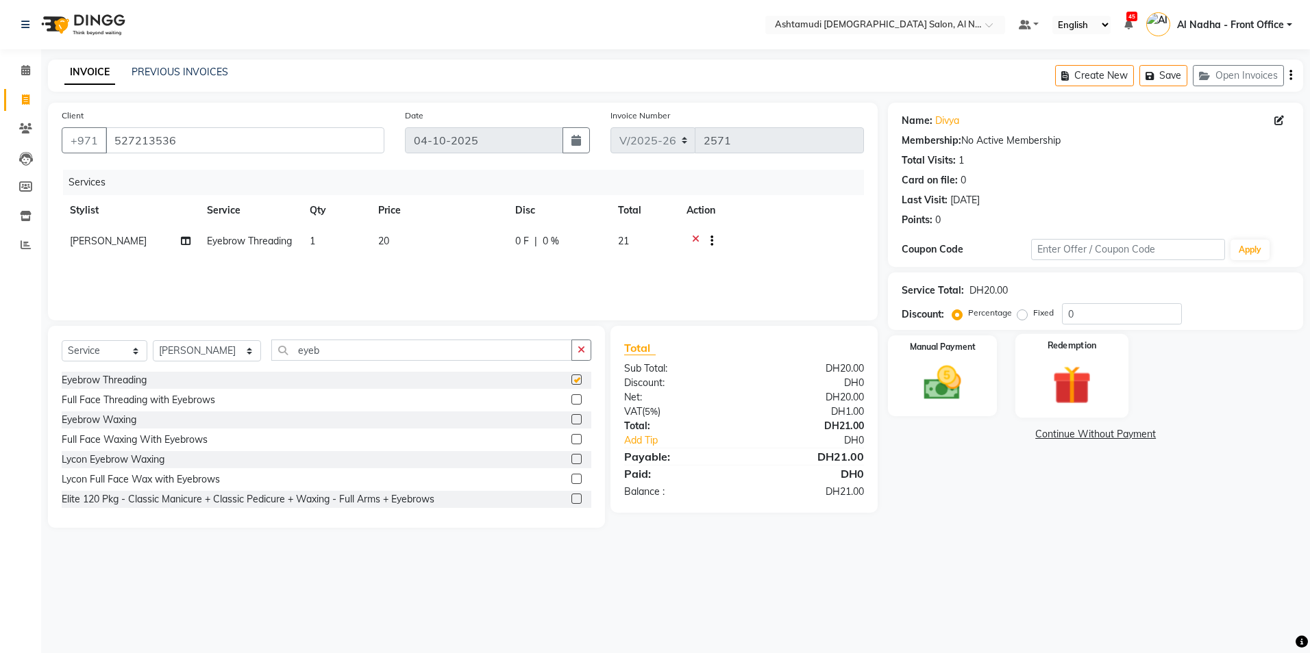
checkbox input "false"
click at [1073, 311] on input "0" at bounding box center [1122, 313] width 120 height 21
type input "015"
click at [948, 396] on img at bounding box center [942, 383] width 64 height 45
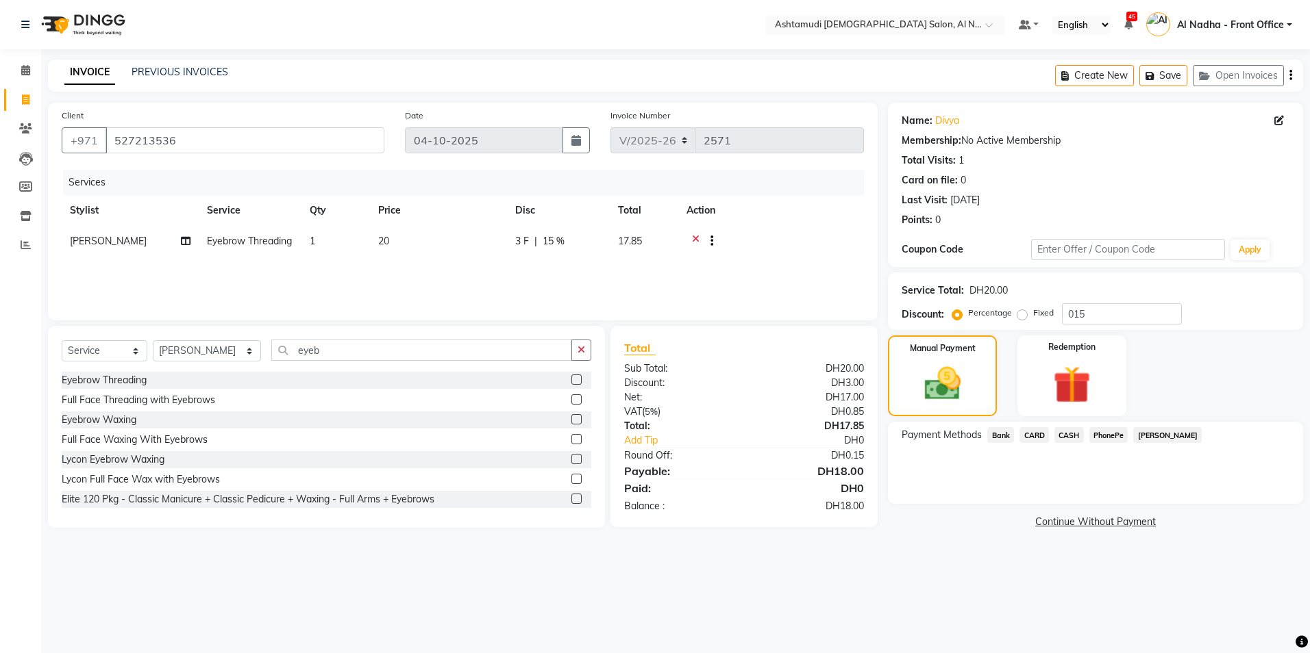
click at [1071, 433] on span "CASH" at bounding box center [1068, 435] width 29 height 16
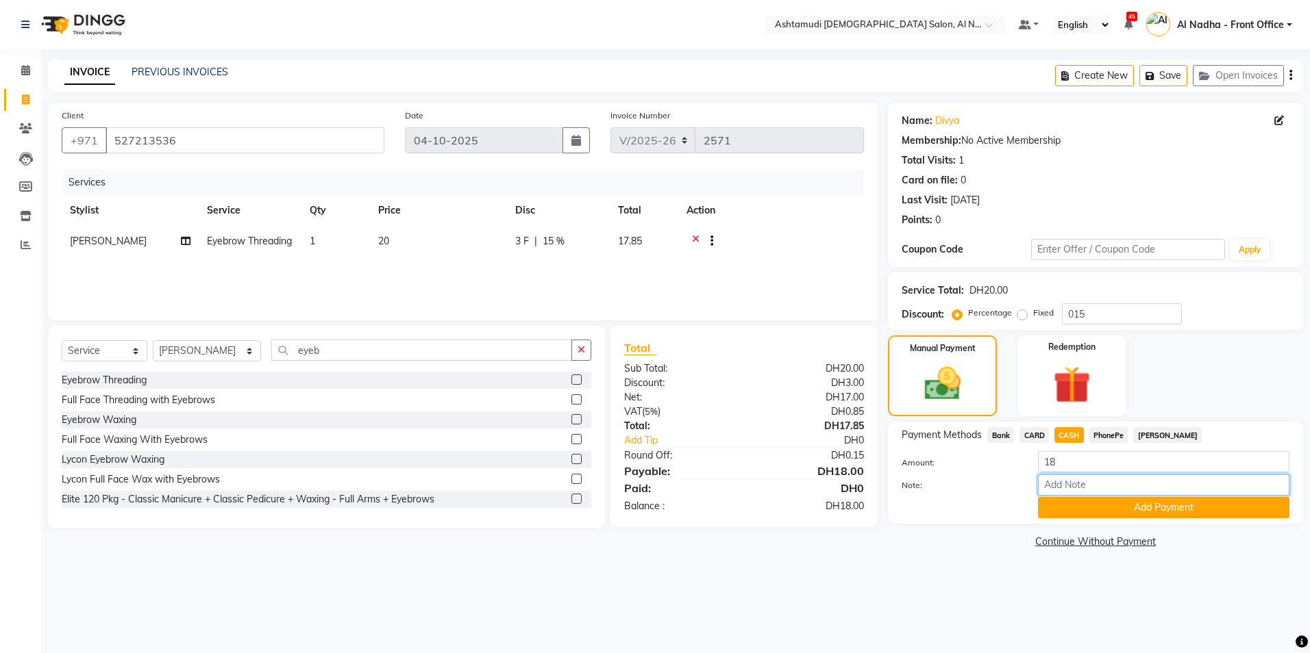
click at [1075, 485] on input "Note:" at bounding box center [1163, 485] width 251 height 21
type input "sreerenjini"
click at [1084, 505] on button "Add Payment" at bounding box center [1163, 507] width 251 height 21
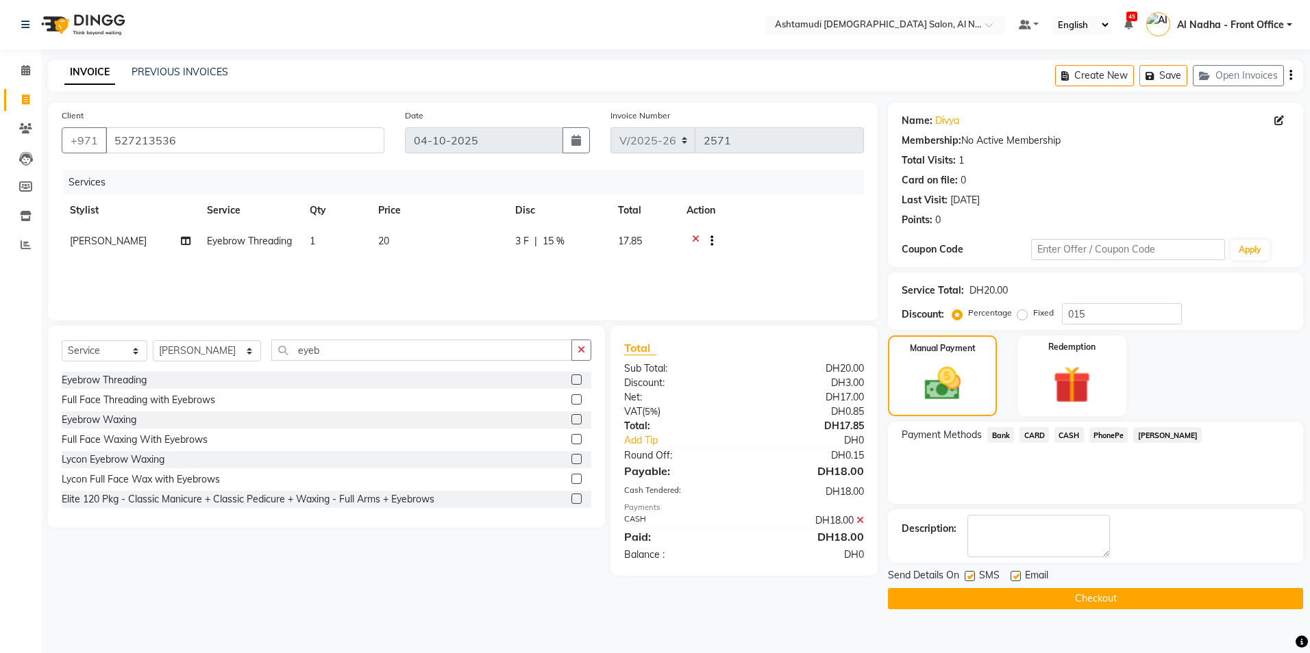
click at [1053, 601] on button "Checkout" at bounding box center [1095, 598] width 415 height 21
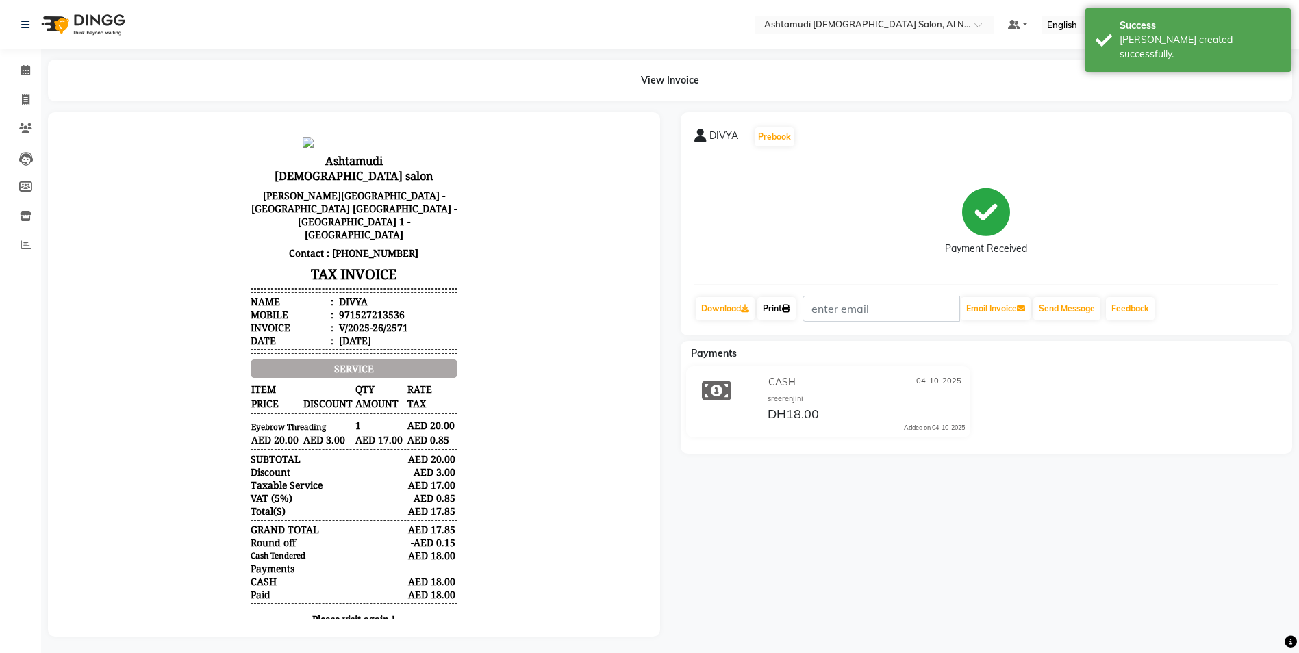
click at [787, 303] on link "Print" at bounding box center [777, 308] width 38 height 23
click at [26, 66] on icon at bounding box center [25, 70] width 9 height 10
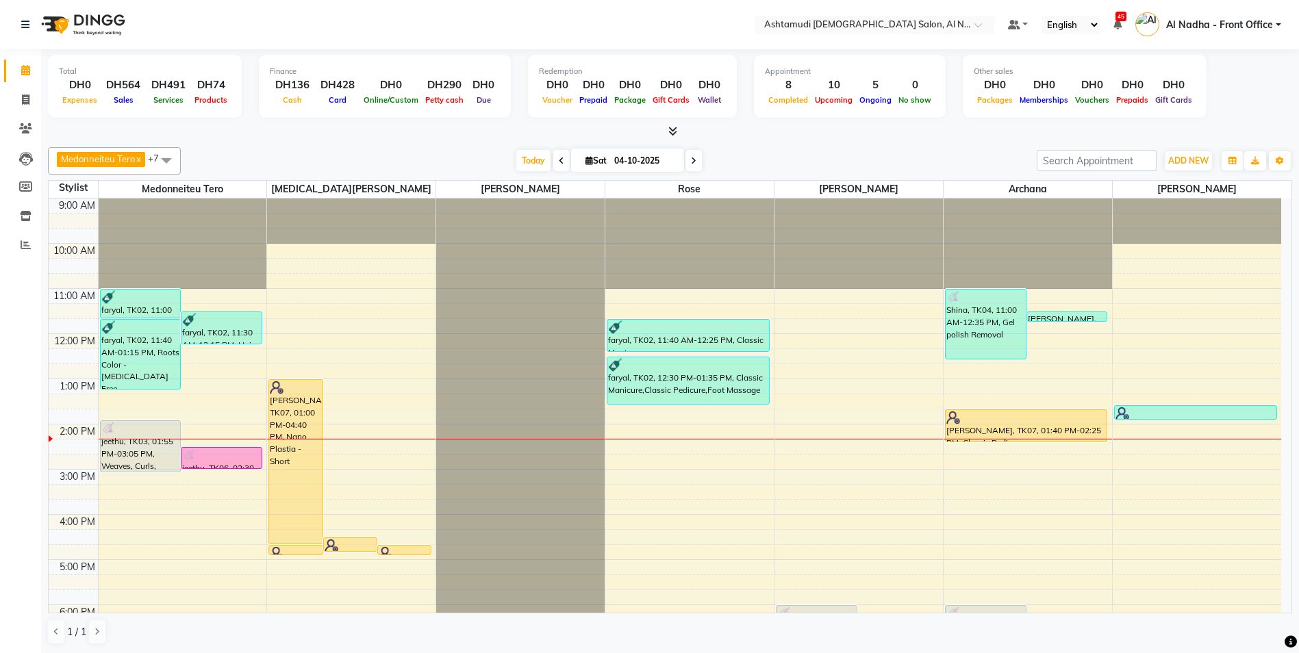
scroll to position [205, 0]
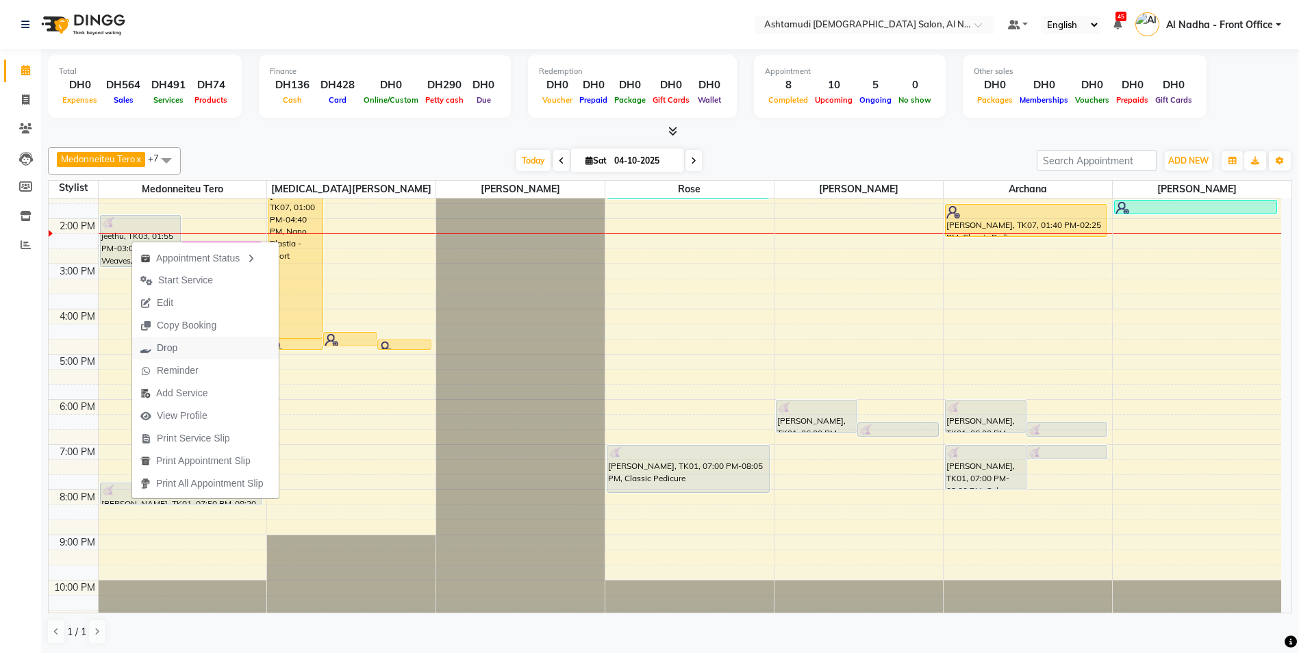
click at [199, 347] on button "Drop" at bounding box center [205, 348] width 147 height 23
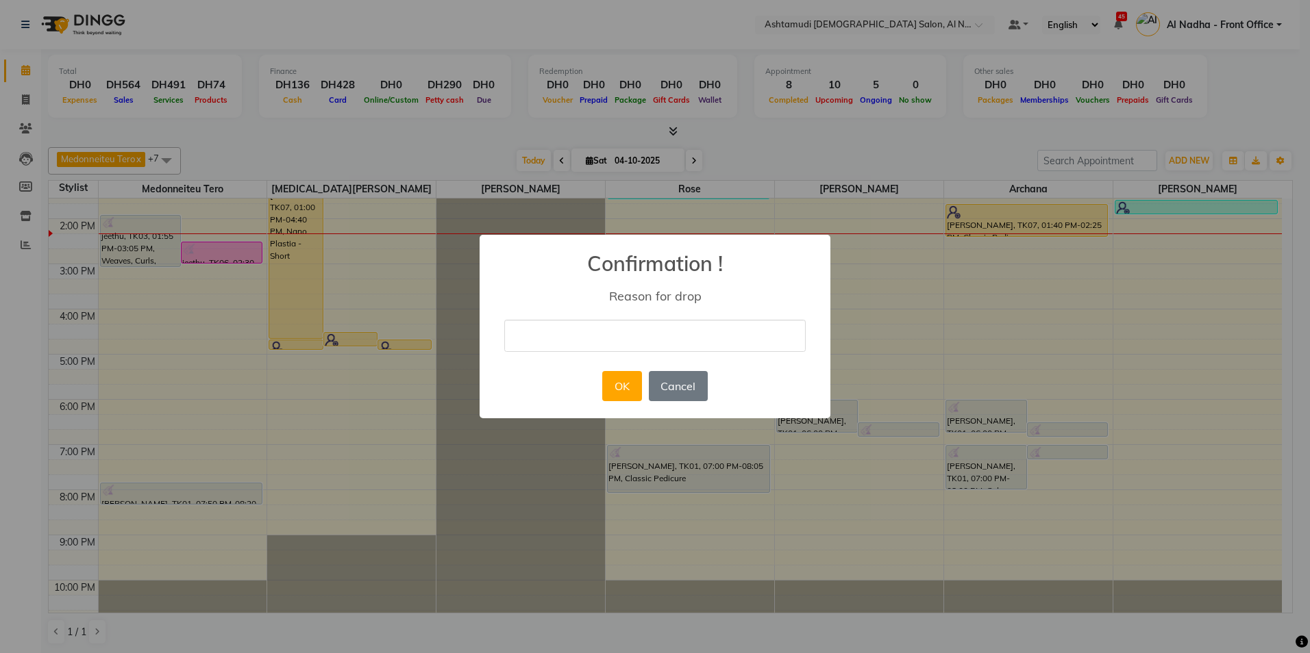
click at [527, 336] on input "text" at bounding box center [654, 336] width 301 height 32
type input "Cancelle by client"
click at [622, 382] on button "OK" at bounding box center [621, 386] width 39 height 30
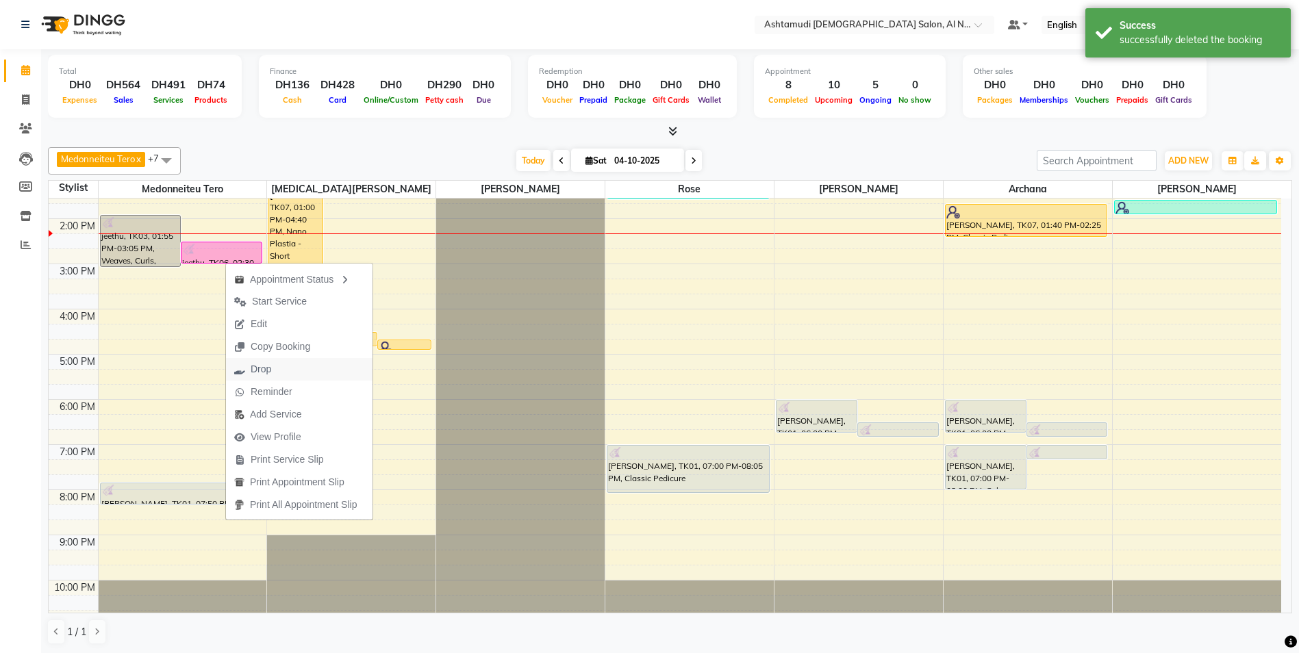
click at [291, 365] on button "Drop" at bounding box center [299, 369] width 147 height 23
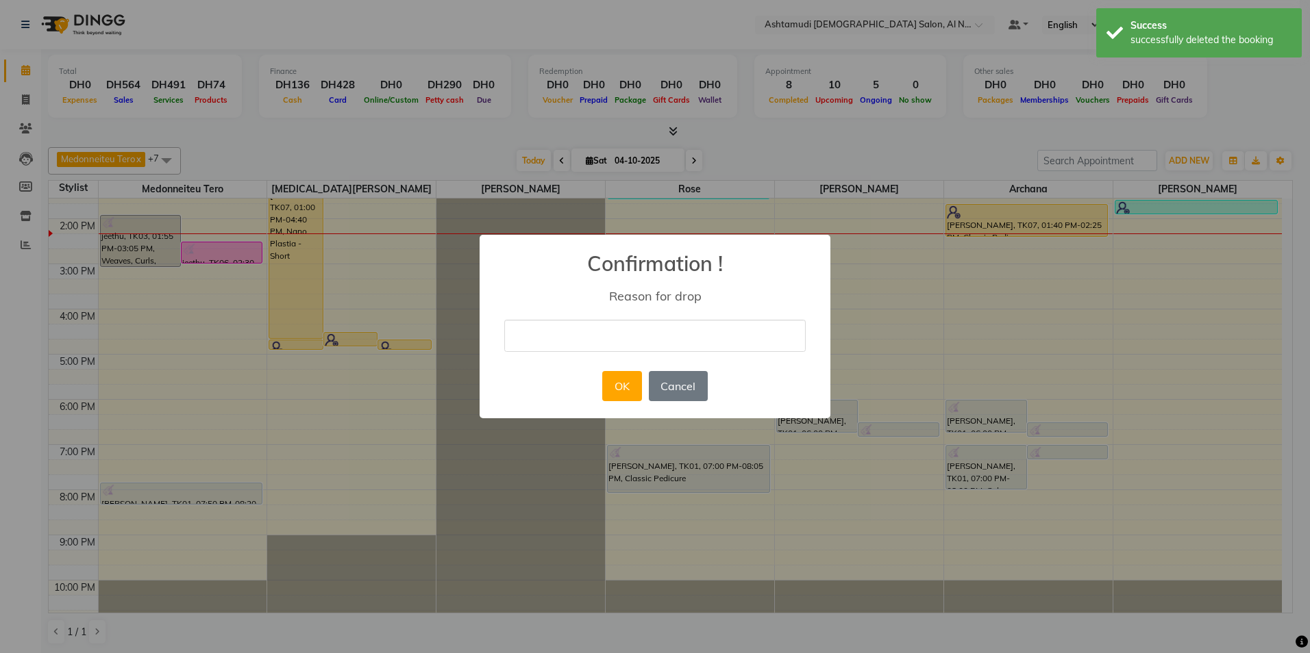
click at [540, 342] on input "text" at bounding box center [654, 336] width 301 height 32
type input "Cancelle by client"
click at [608, 382] on button "OK" at bounding box center [621, 386] width 39 height 30
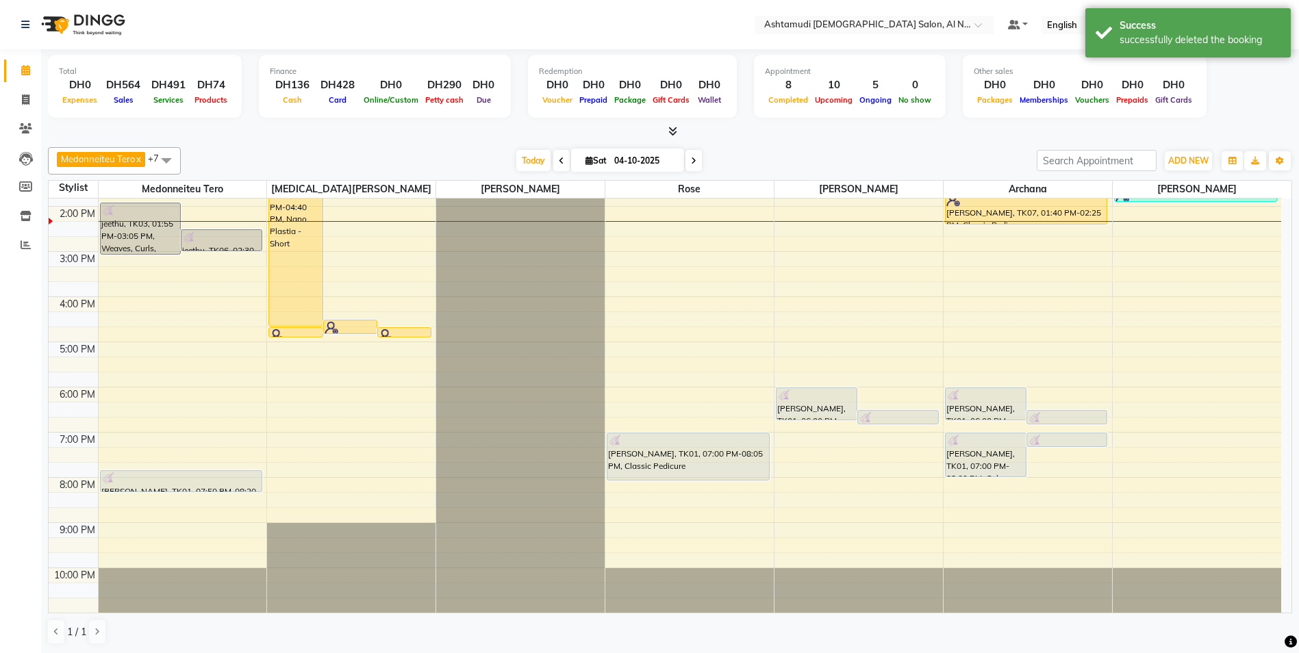
scroll to position [149, 0]
